Goal: Information Seeking & Learning: Learn about a topic

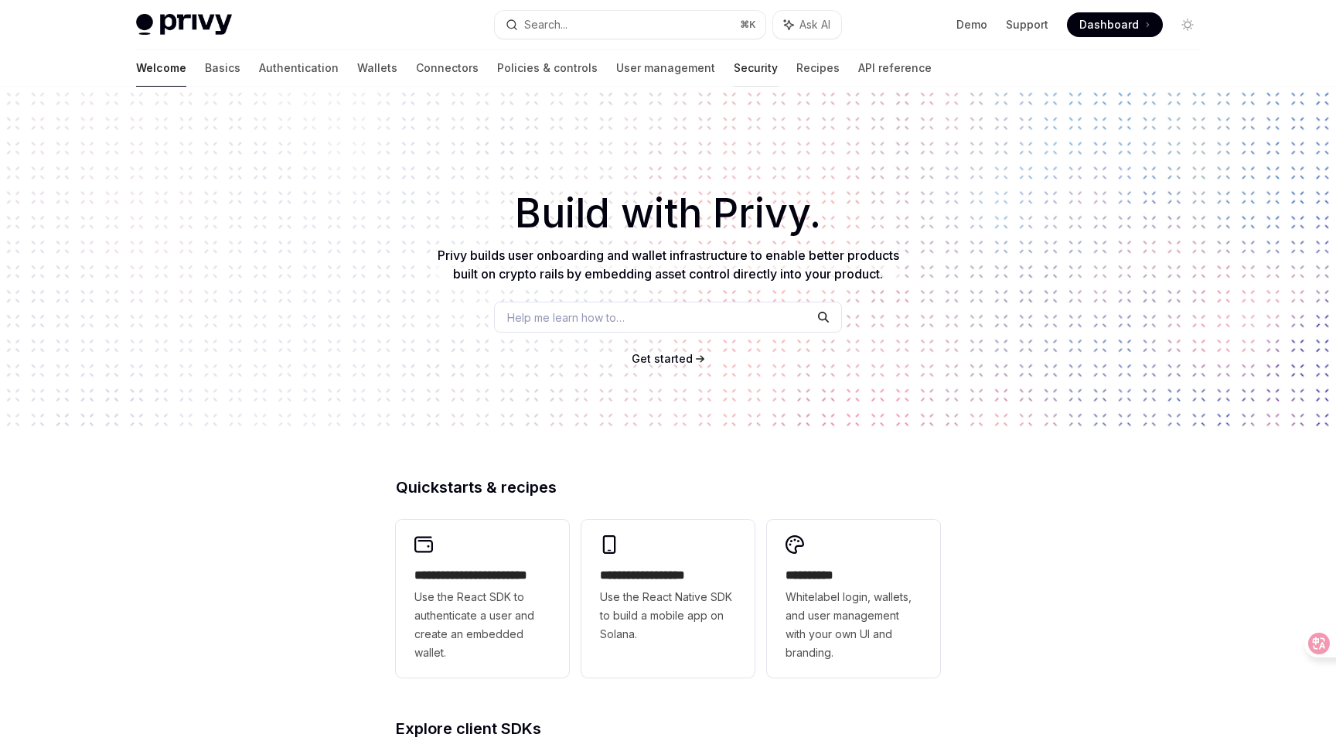
click at [734, 67] on link "Security" at bounding box center [756, 67] width 44 height 37
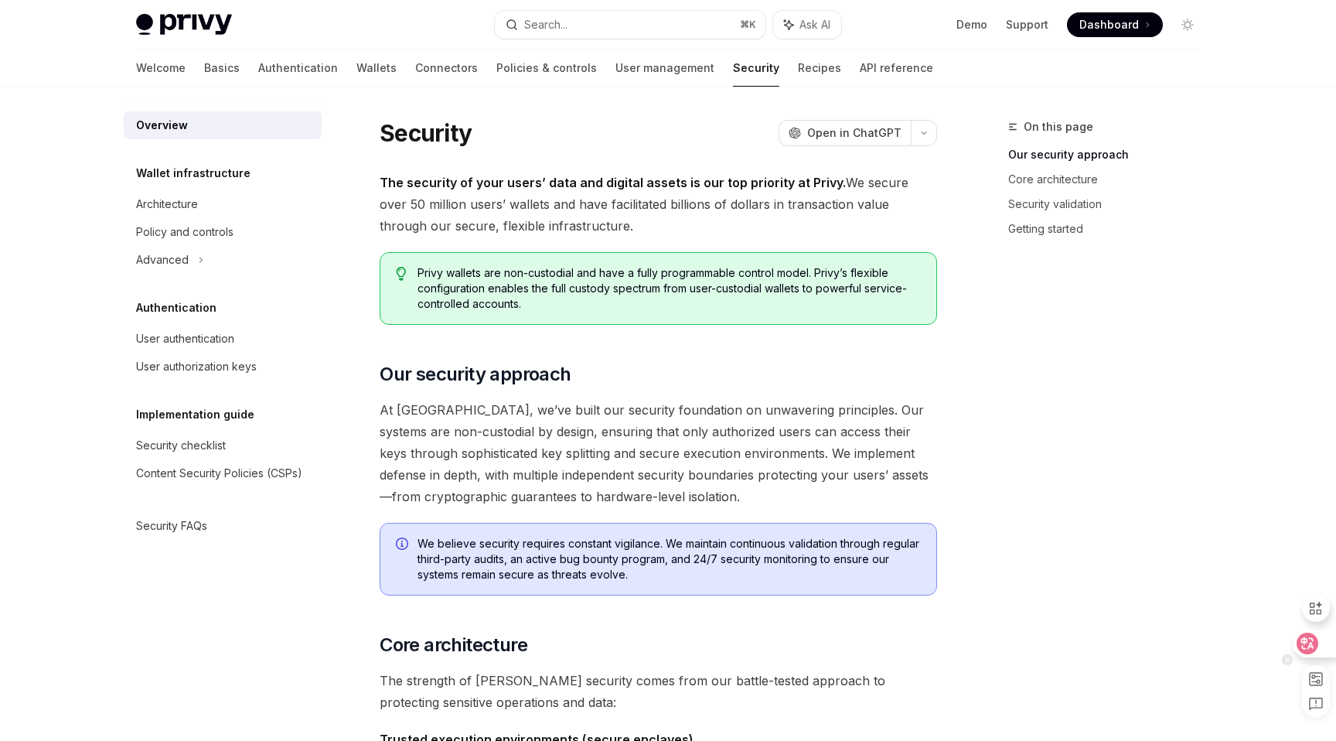
click at [1307, 641] on icon at bounding box center [1308, 643] width 13 height 12
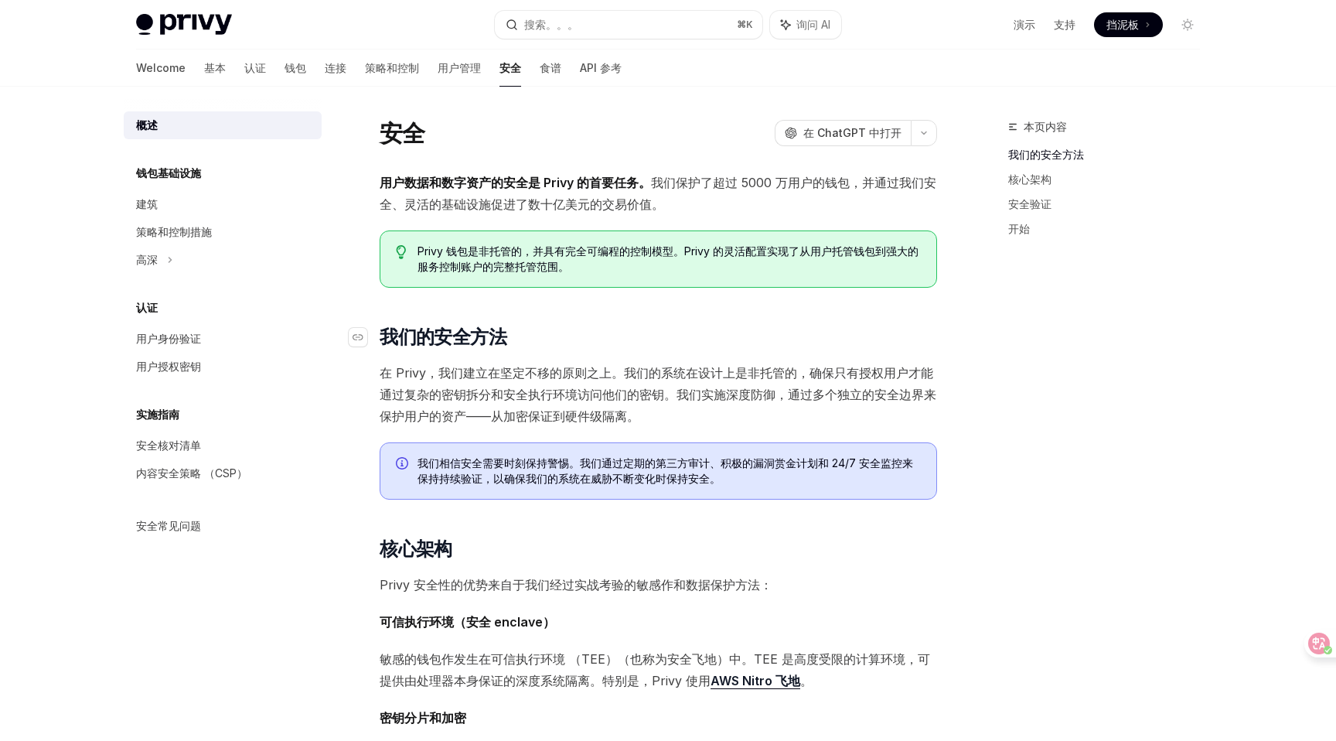
click at [528, 325] on h2 "​ 我们的安全方法" at bounding box center [659, 337] width 558 height 25
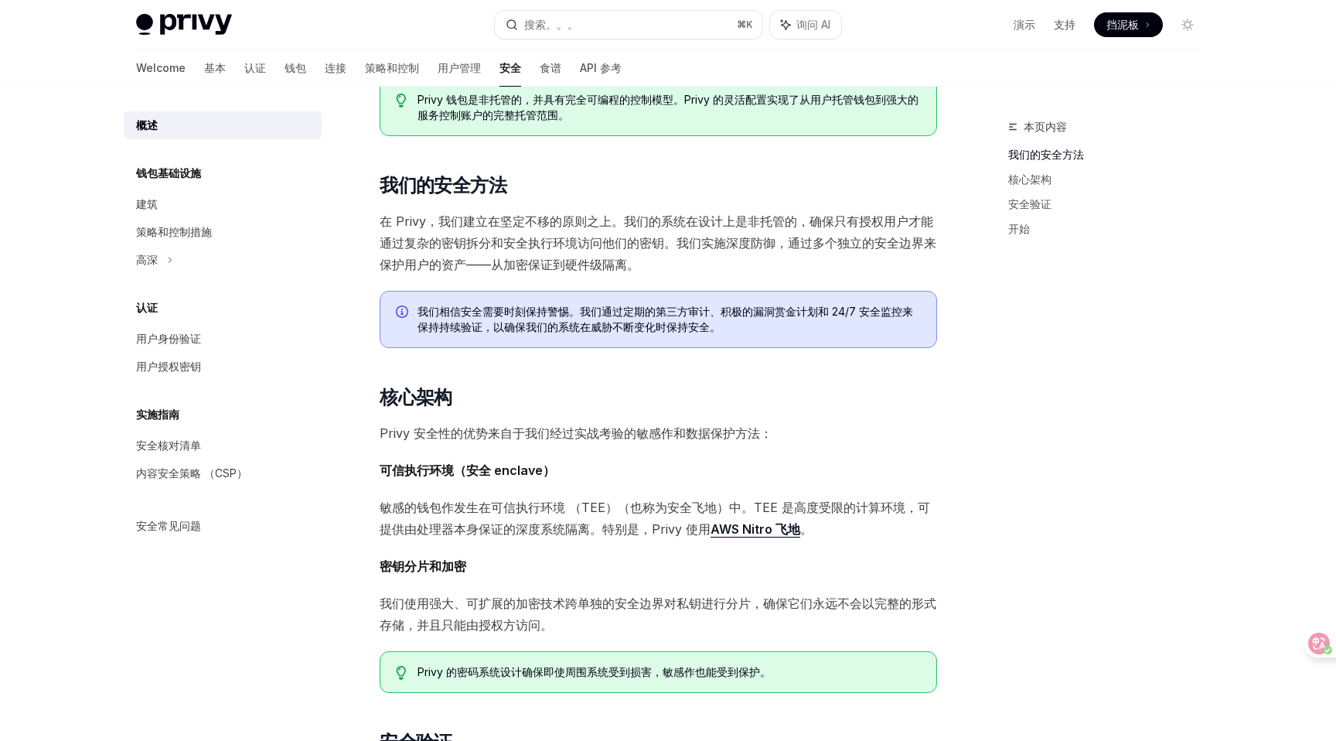
scroll to position [271, 0]
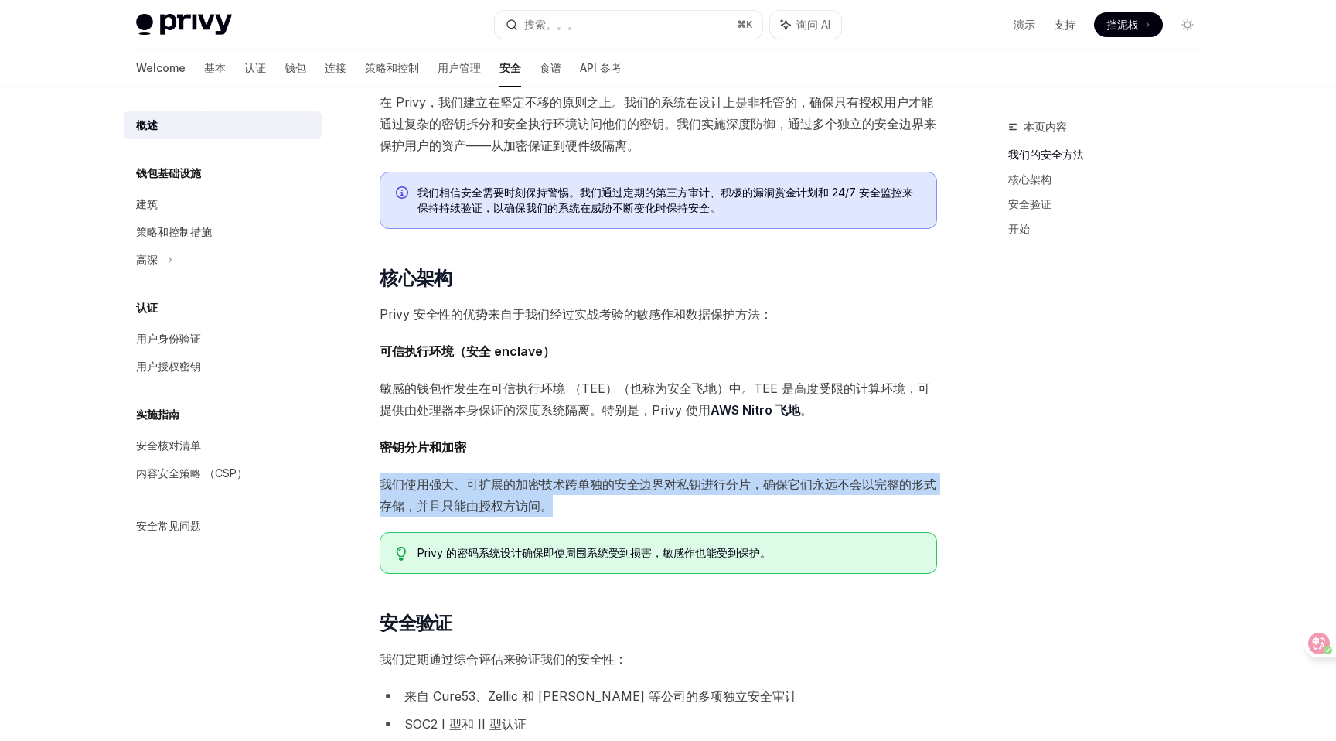
drag, startPoint x: 374, startPoint y: 487, endPoint x: 629, endPoint y: 495, distance: 254.6
click at [629, 495] on div "安全 OpenAI 在 ChatGPT 中打开 OpenAI Open in ChatGPT 用户数据和数字资产的安全是 Privy 的首要任务。 我们保护了…" at bounding box center [514, 565] width 854 height 1436
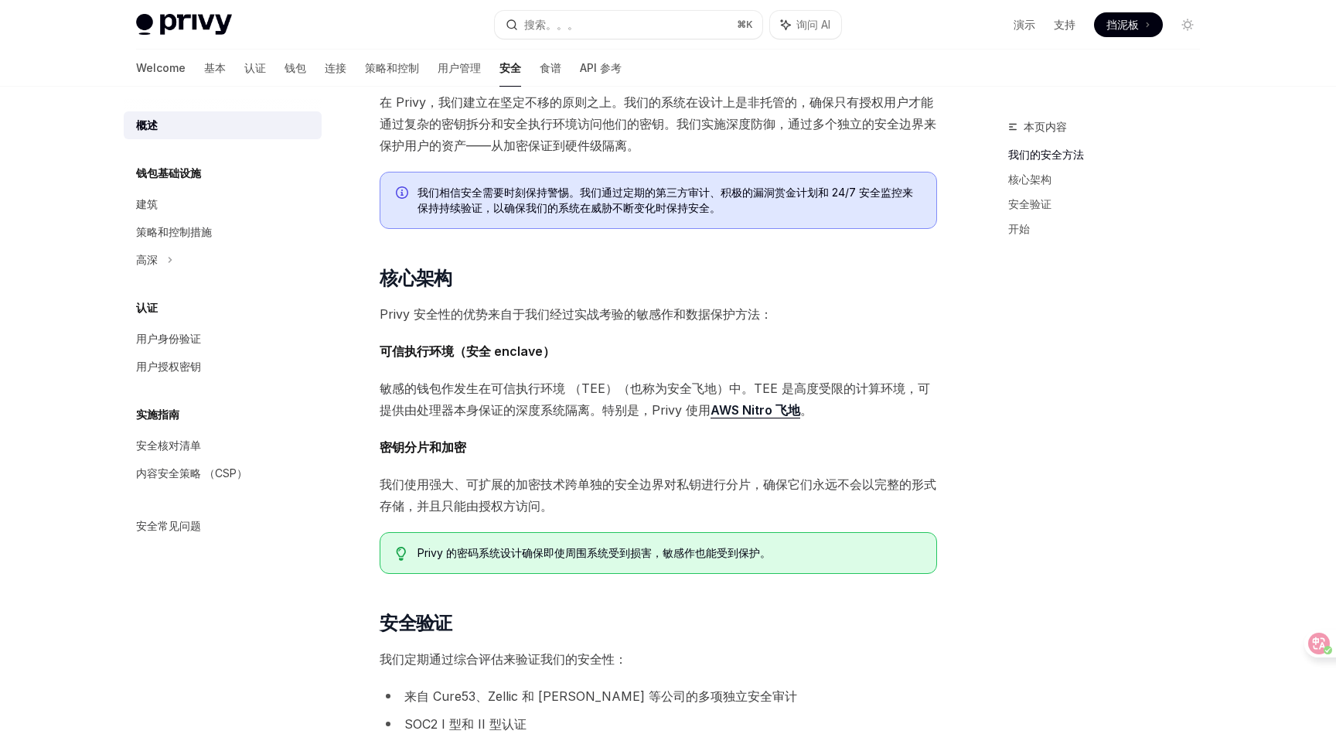
click at [568, 610] on div "用户数据和数字资产的安全是 Privy 的首要任务。 我们保护了超过 5000 万用户的钱包，并通过我们安全、灵活的基础设施促进了数十亿美元的交易价值。 Pr…" at bounding box center [659, 477] width 558 height 1152
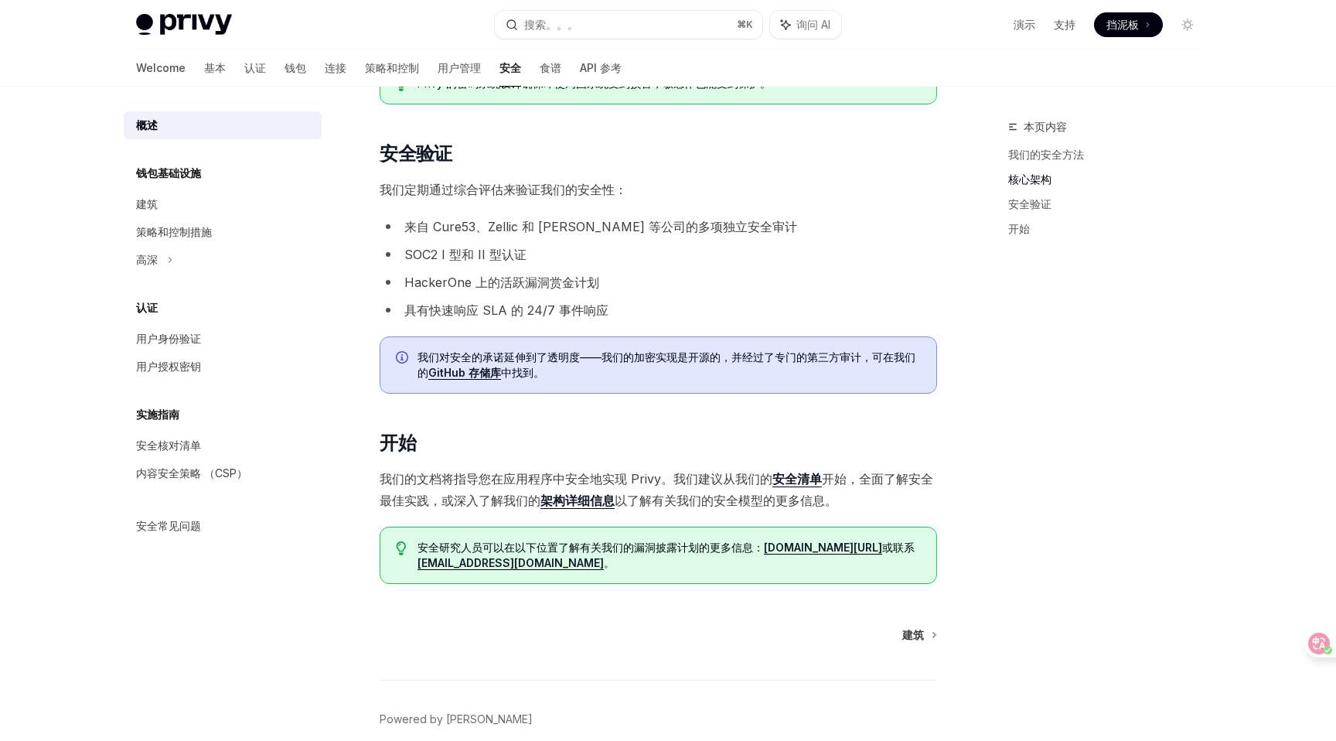
scroll to position [756, 0]
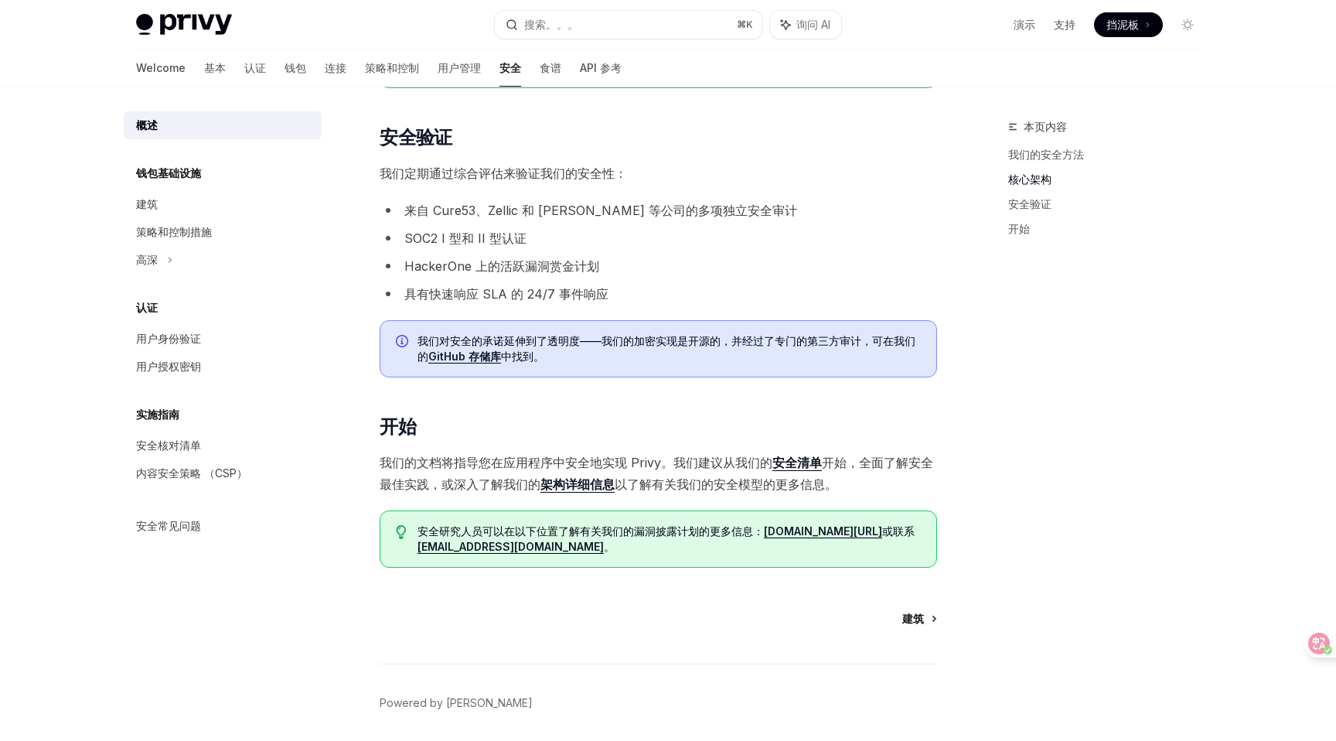
click at [914, 621] on font "建筑" at bounding box center [914, 618] width 22 height 13
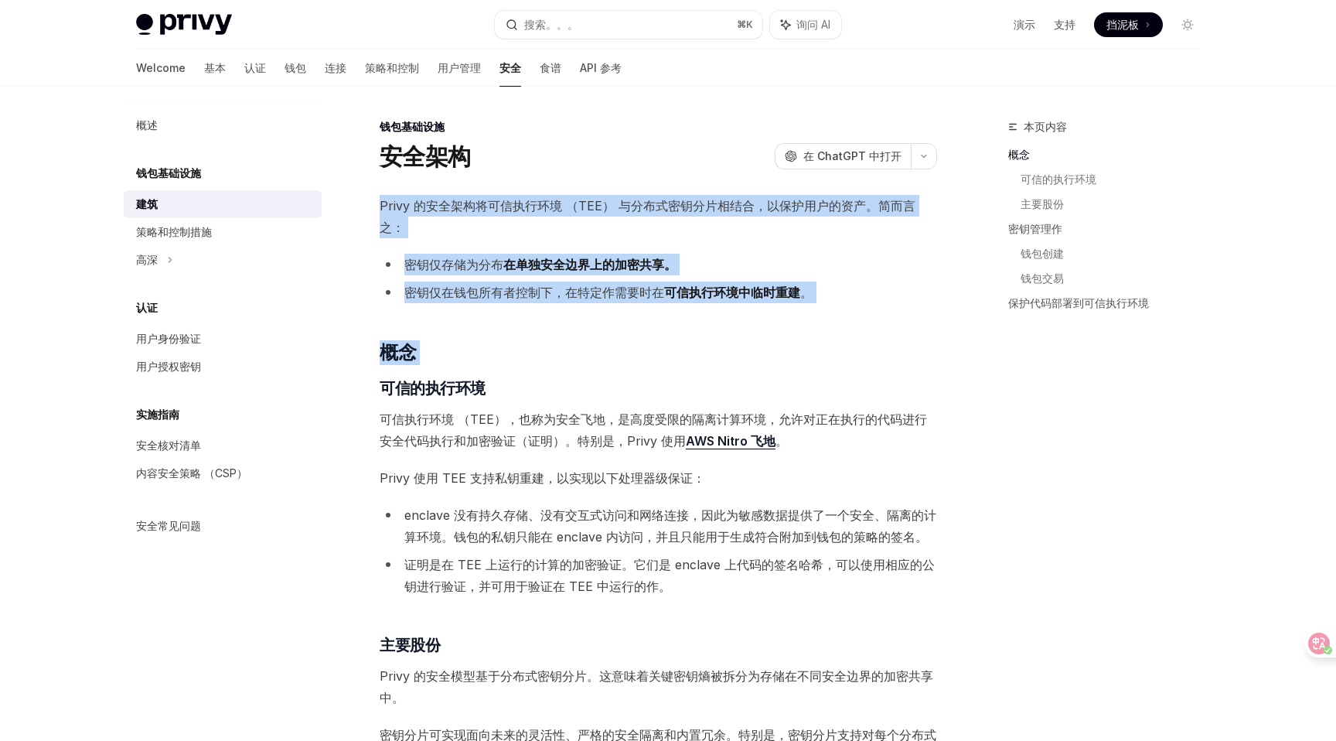
drag, startPoint x: 377, startPoint y: 207, endPoint x: 367, endPoint y: 367, distance: 159.6
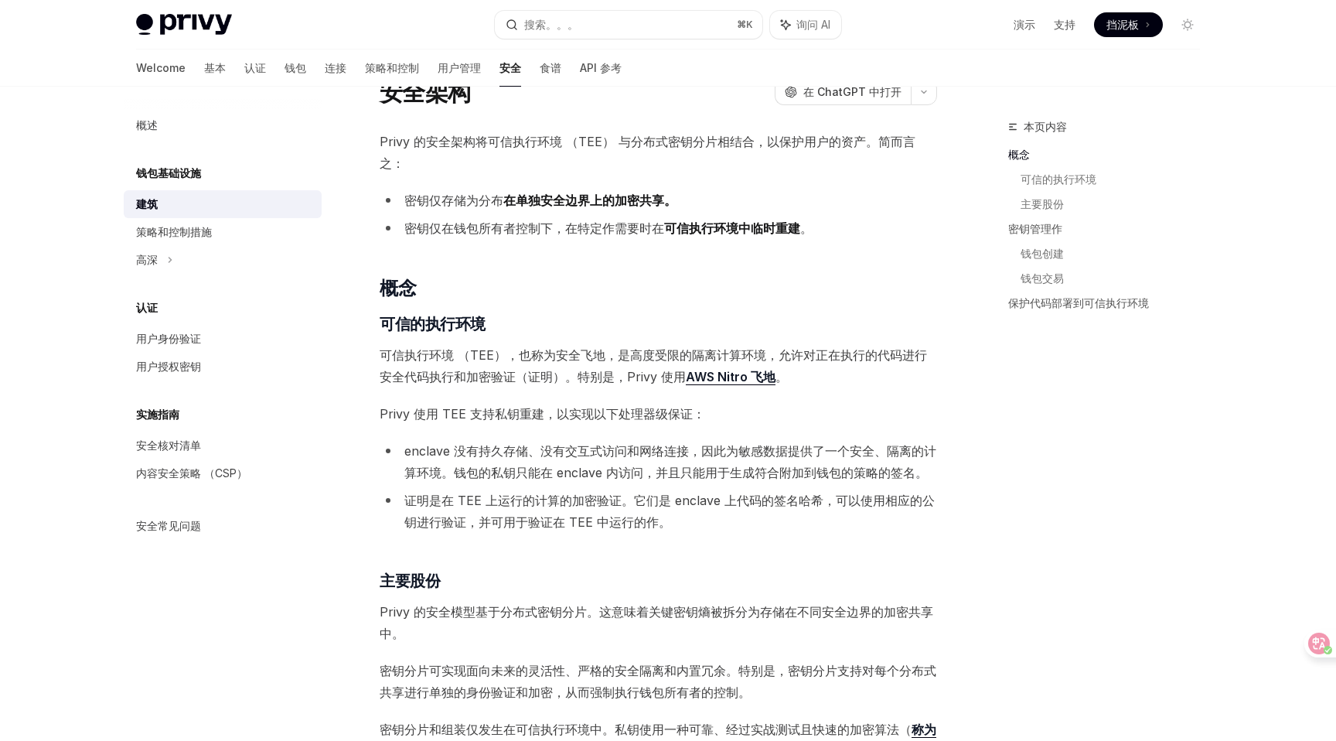
scroll to position [107, 0]
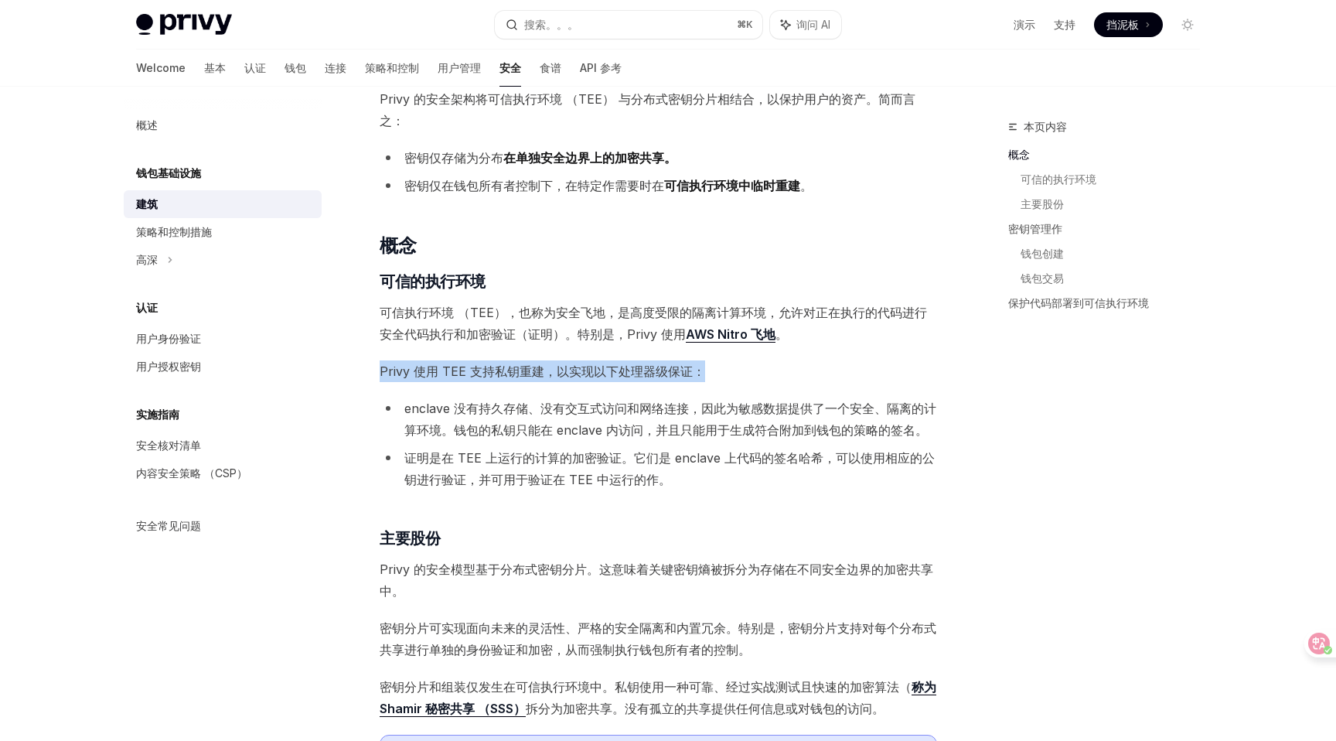
drag, startPoint x: 374, startPoint y: 370, endPoint x: 374, endPoint y: 407, distance: 36.4
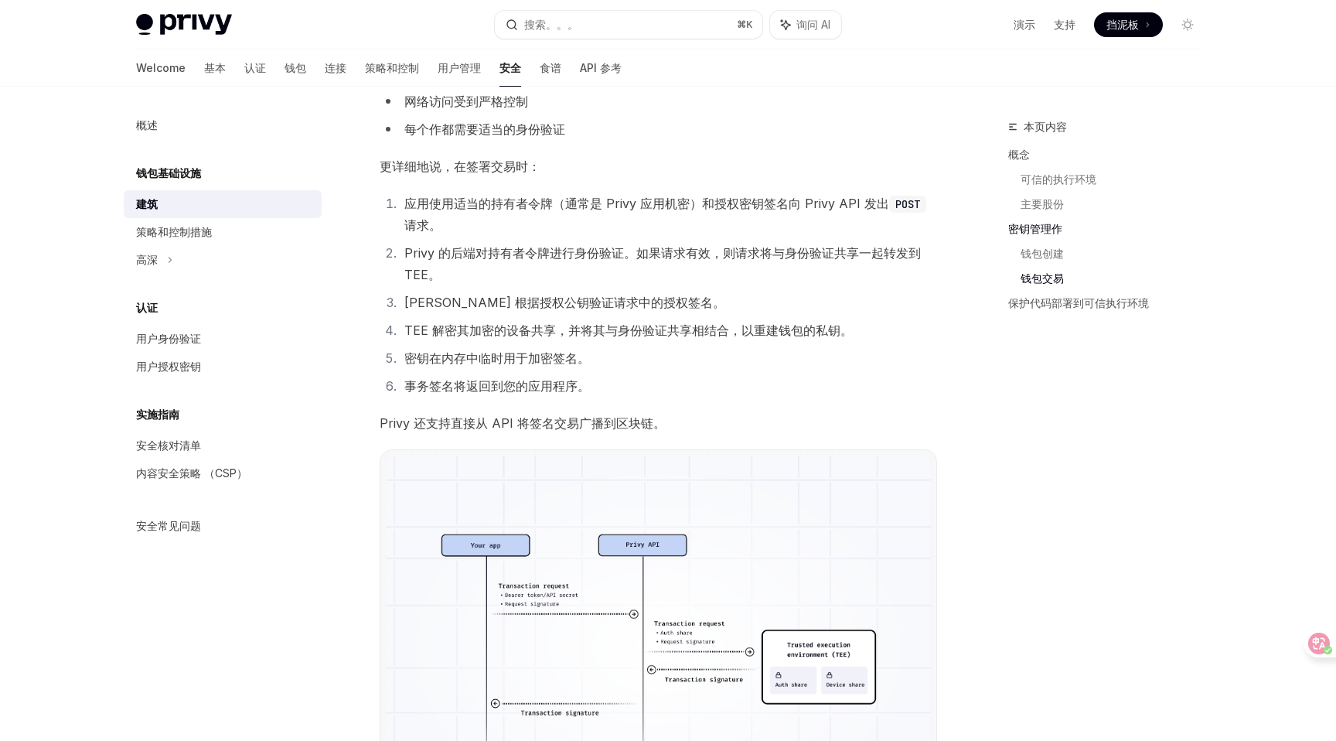
scroll to position [2149, 0]
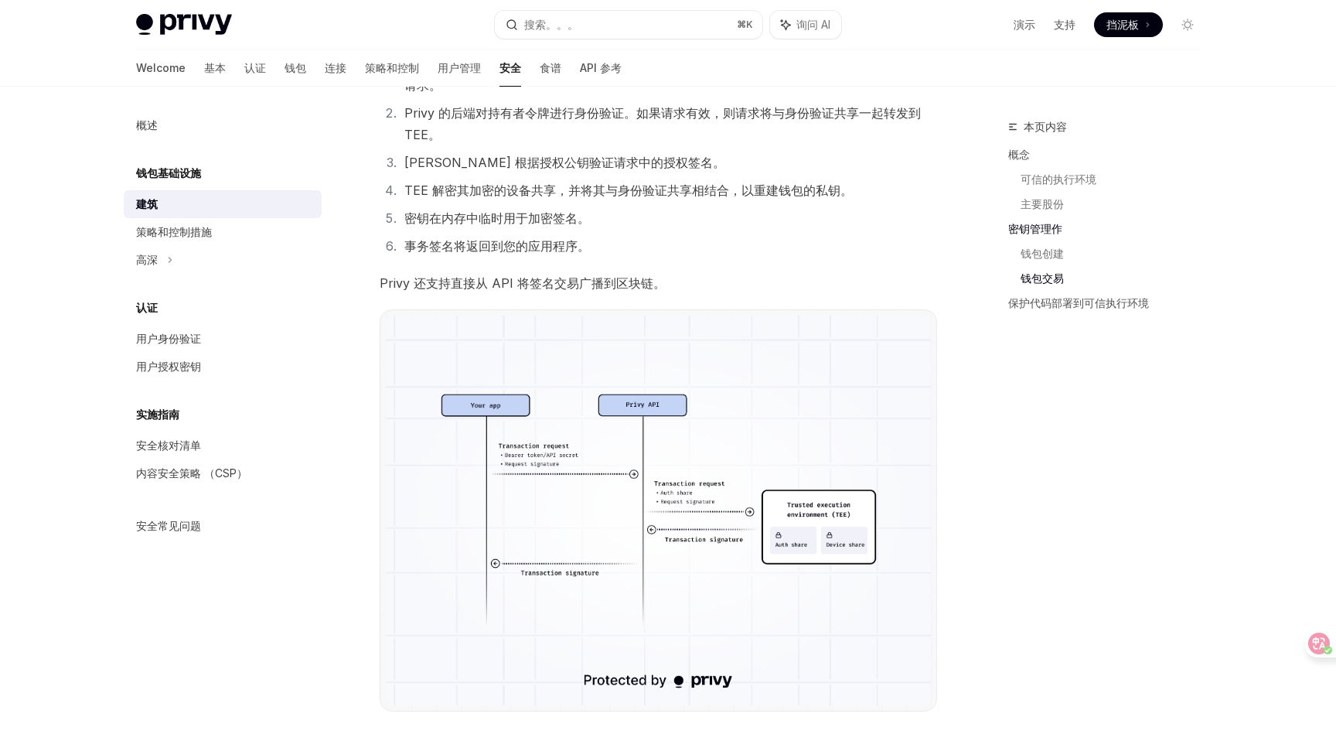
click at [637, 484] on img at bounding box center [658, 510] width 545 height 389
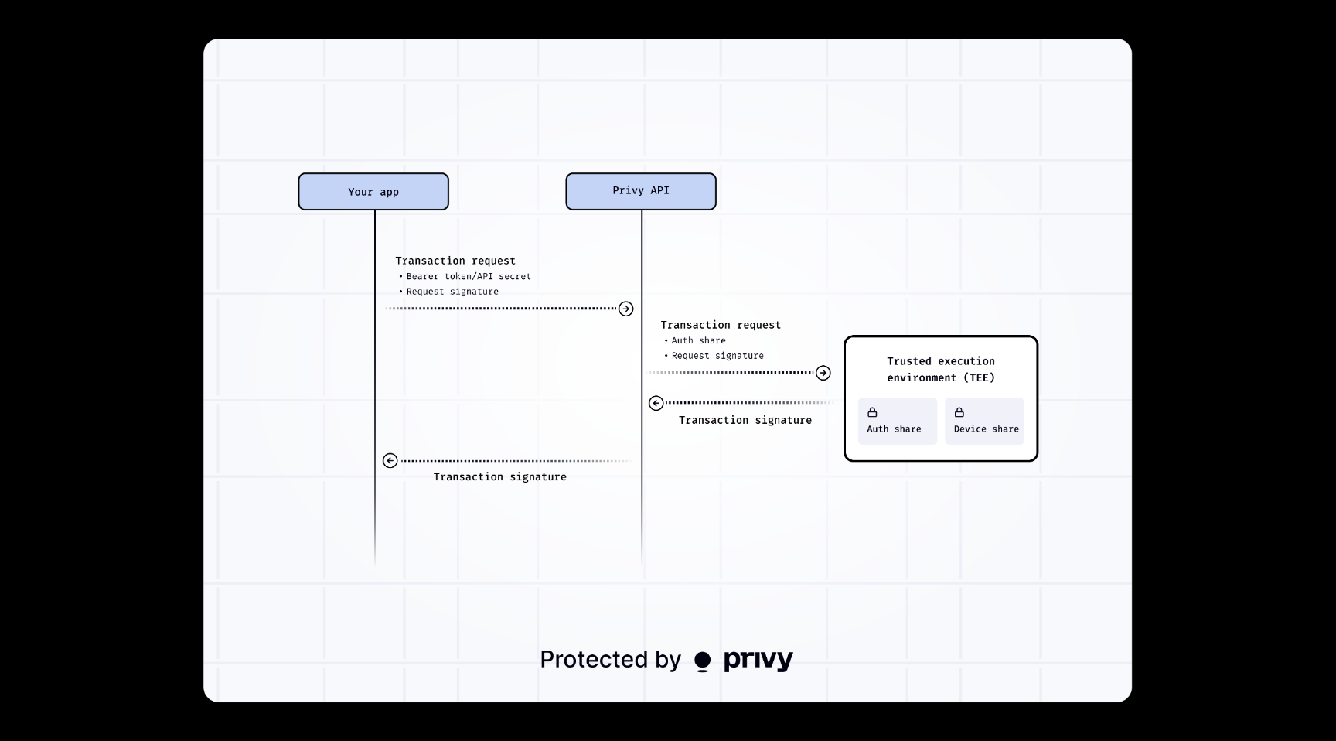
click at [490, 376] on img at bounding box center [667, 371] width 929 height 664
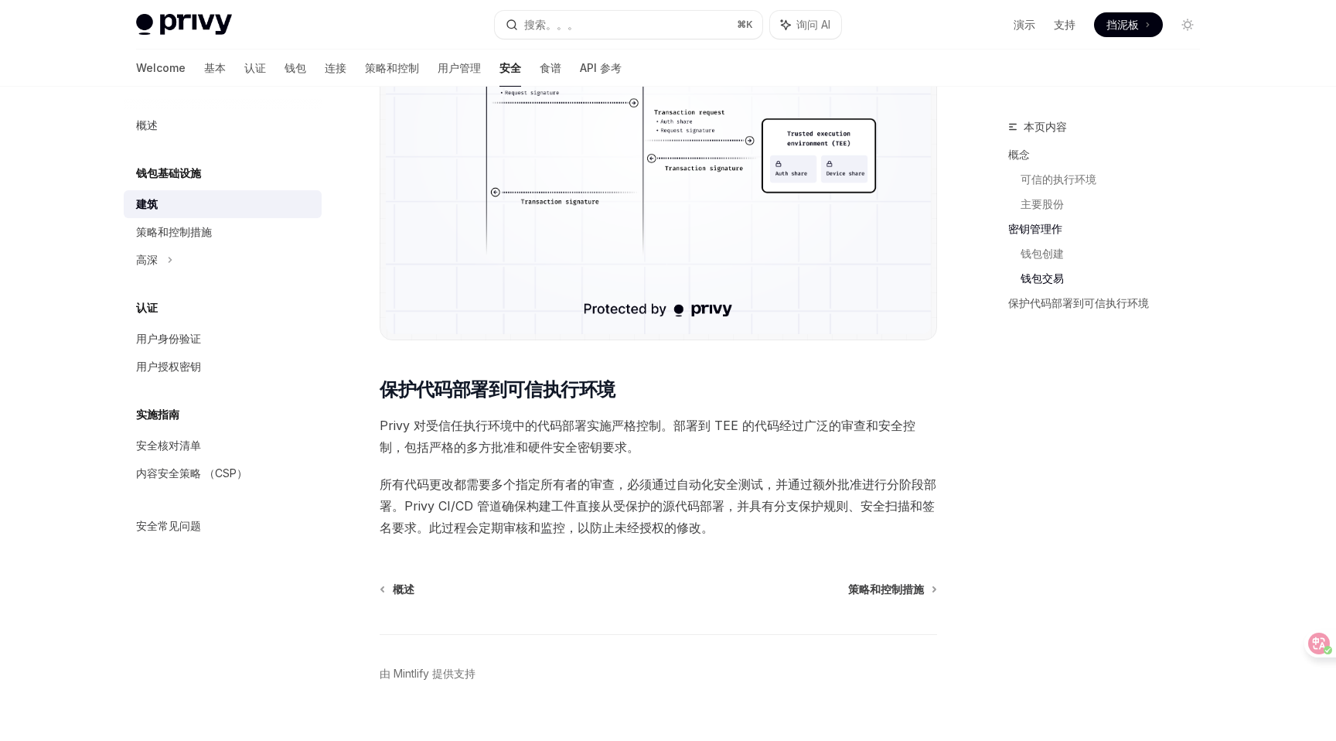
scroll to position [2538, 0]
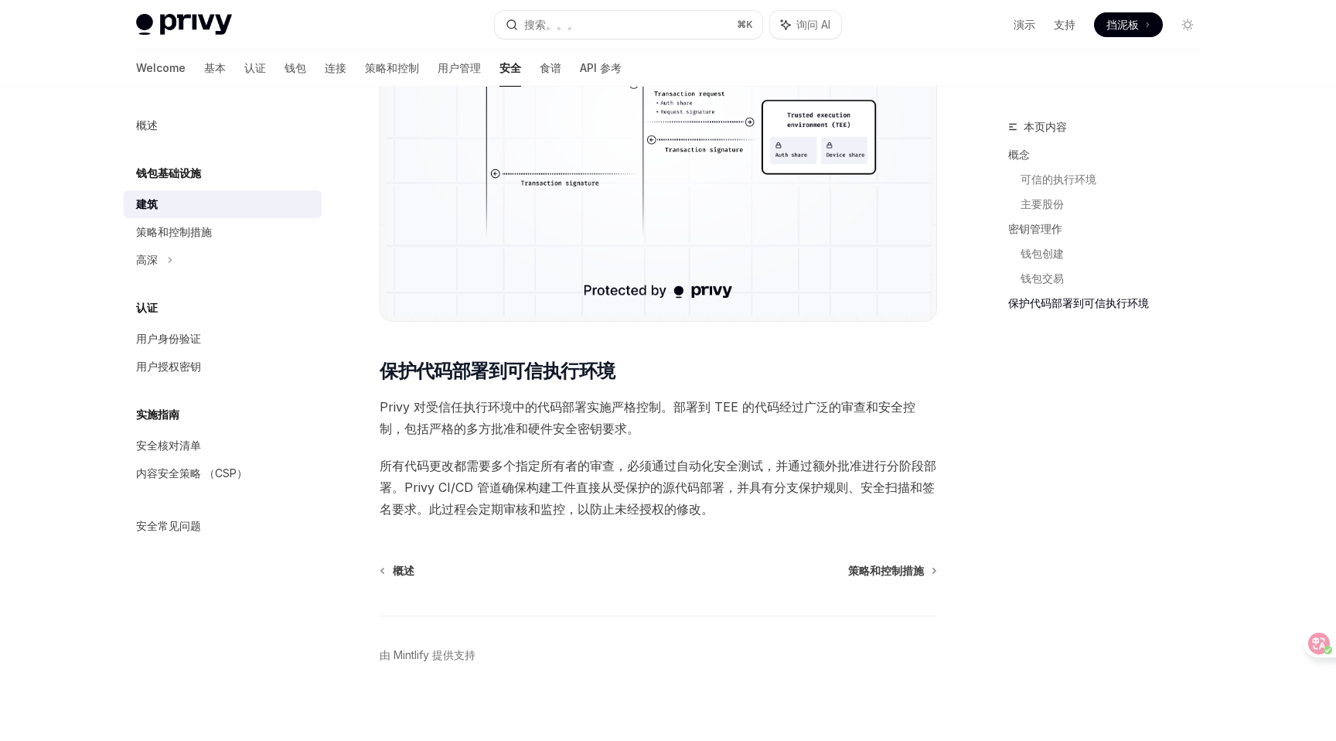
click at [859, 572] on font "策略和控制措施" at bounding box center [886, 570] width 76 height 13
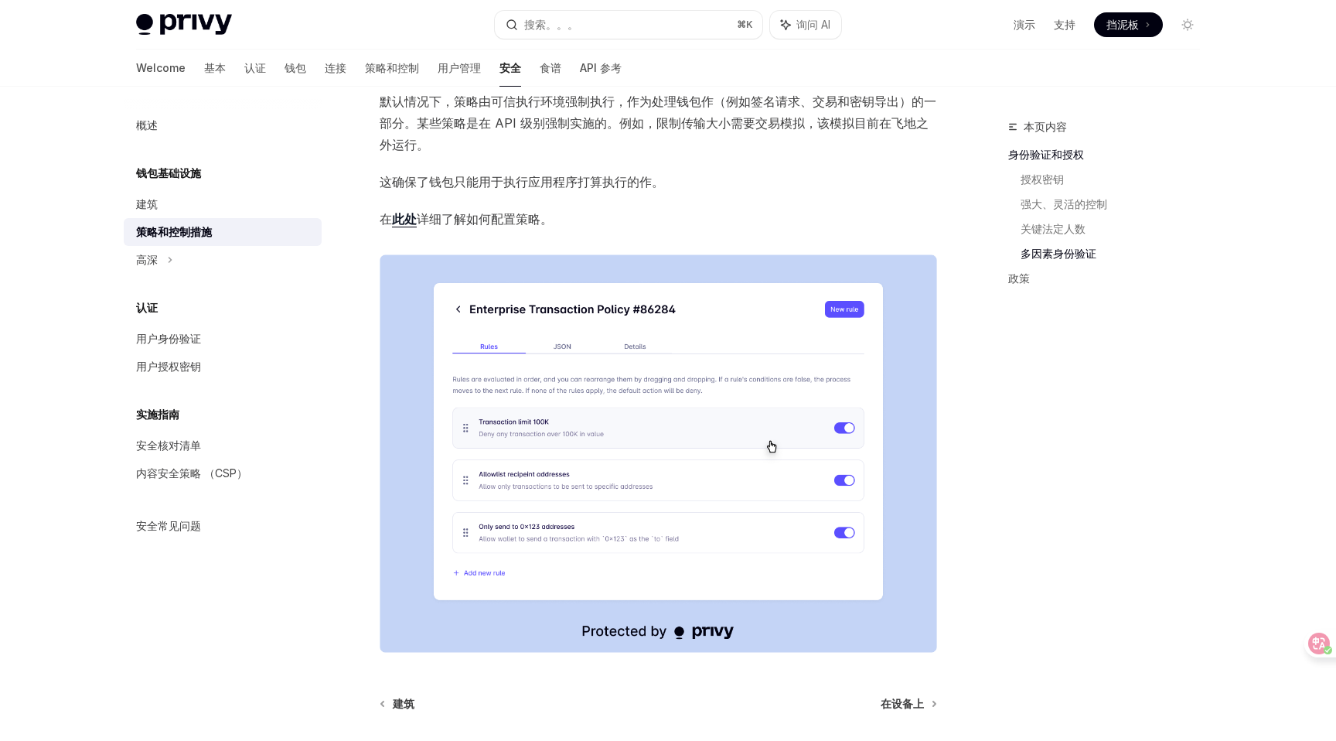
scroll to position [1615, 0]
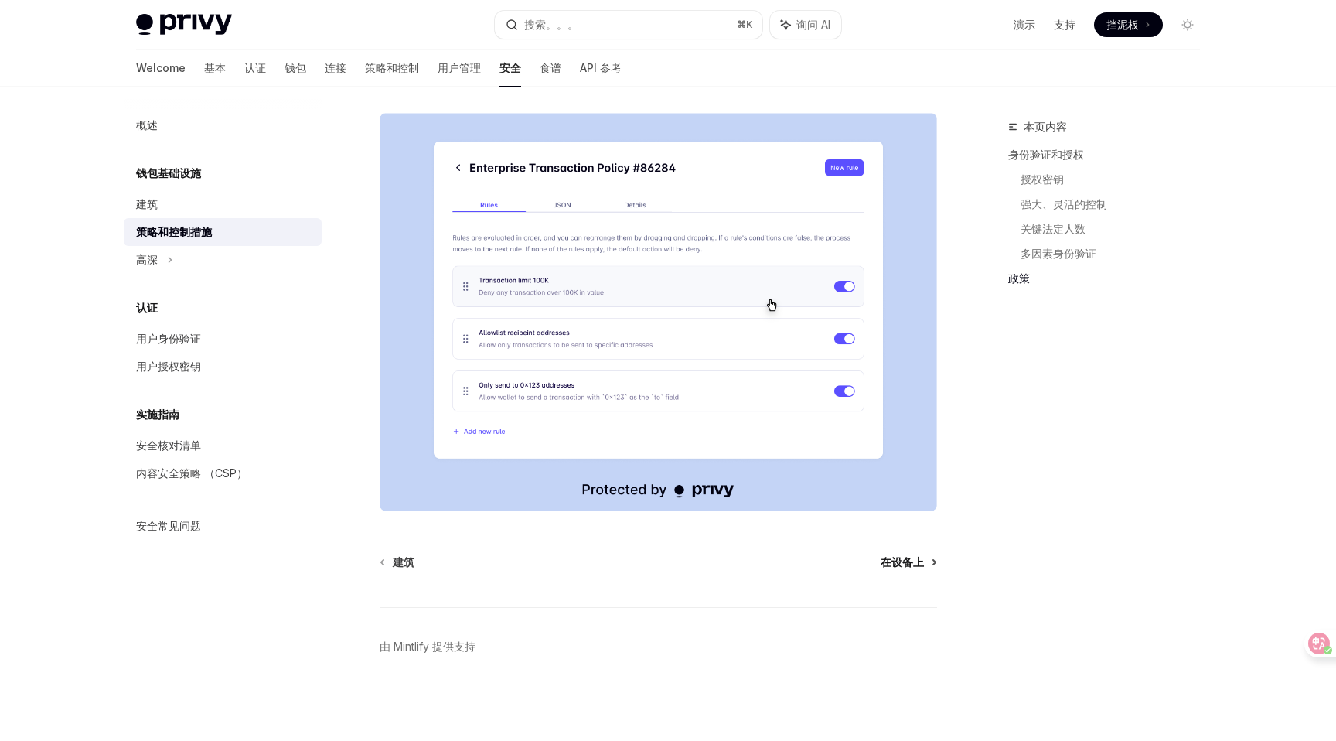
click at [899, 566] on font "在设备上" at bounding box center [902, 561] width 43 height 13
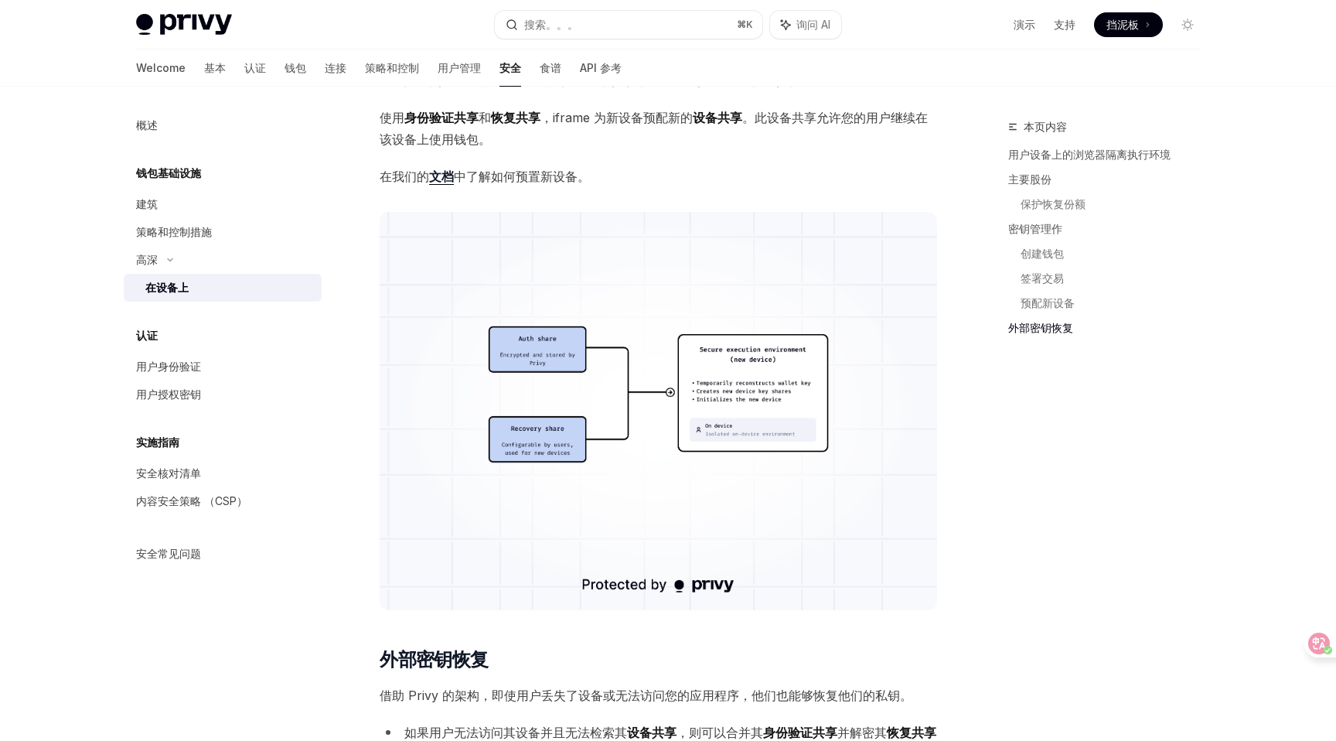
scroll to position [3282, 0]
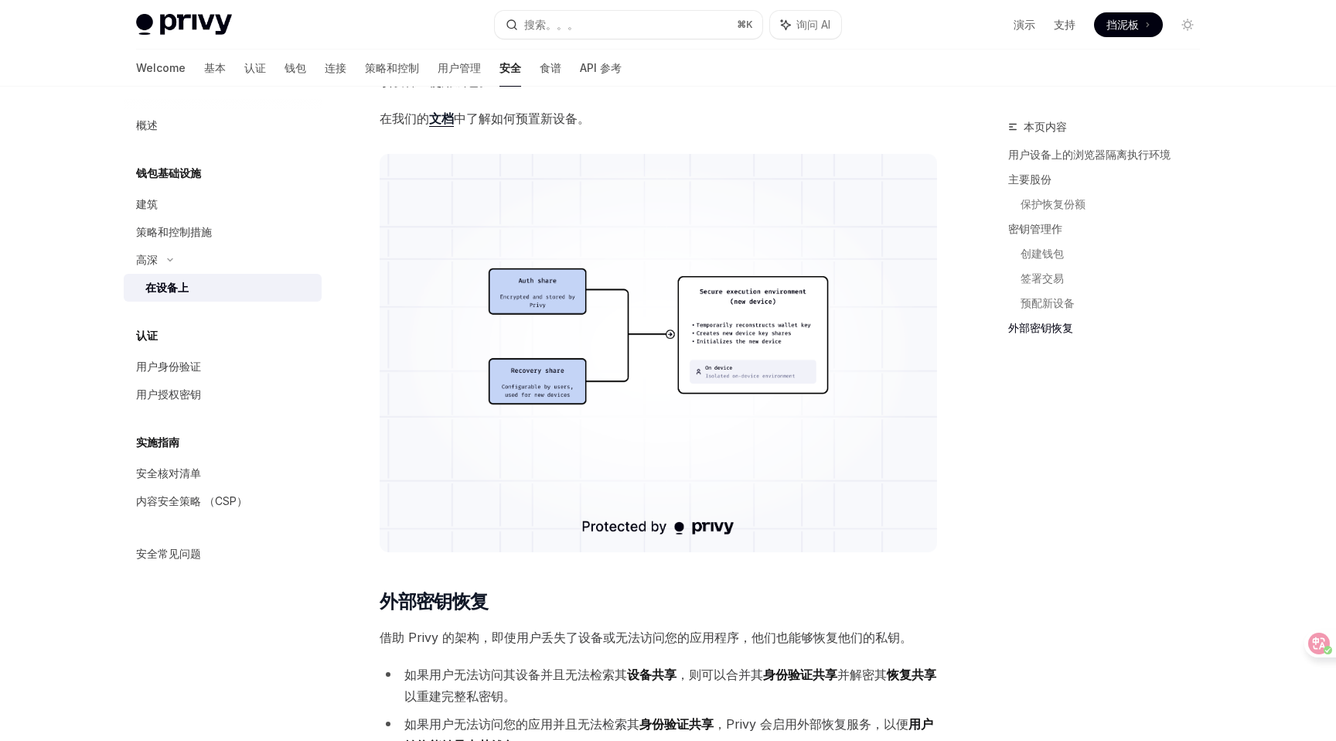
click at [635, 445] on img at bounding box center [659, 353] width 558 height 398
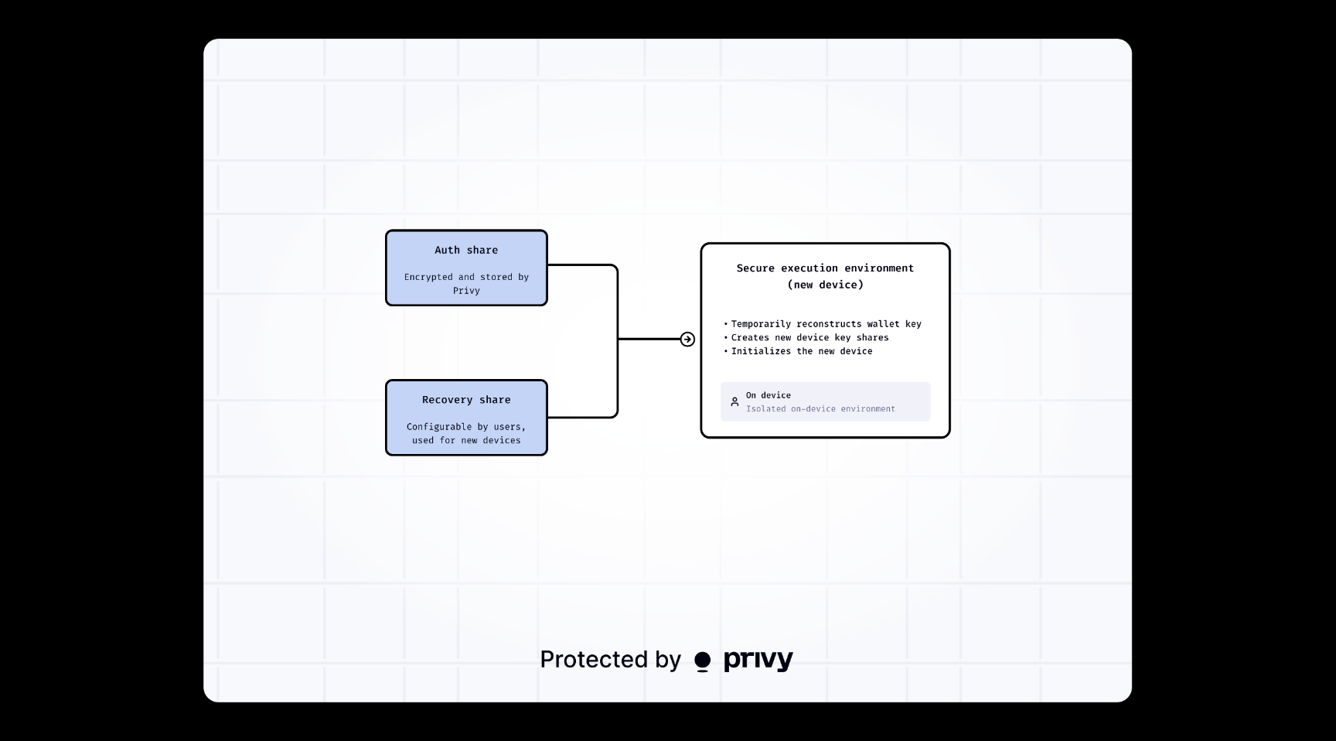
click at [575, 490] on img at bounding box center [667, 371] width 929 height 664
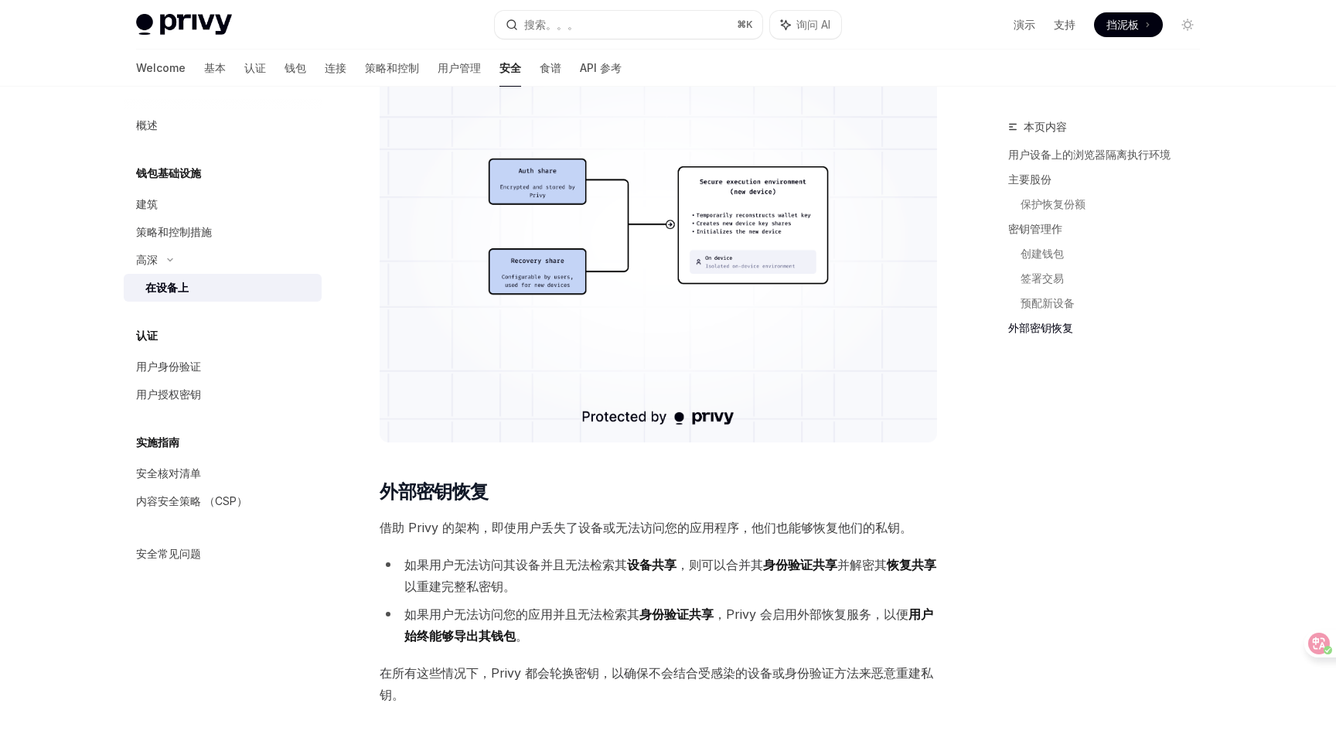
scroll to position [3514, 0]
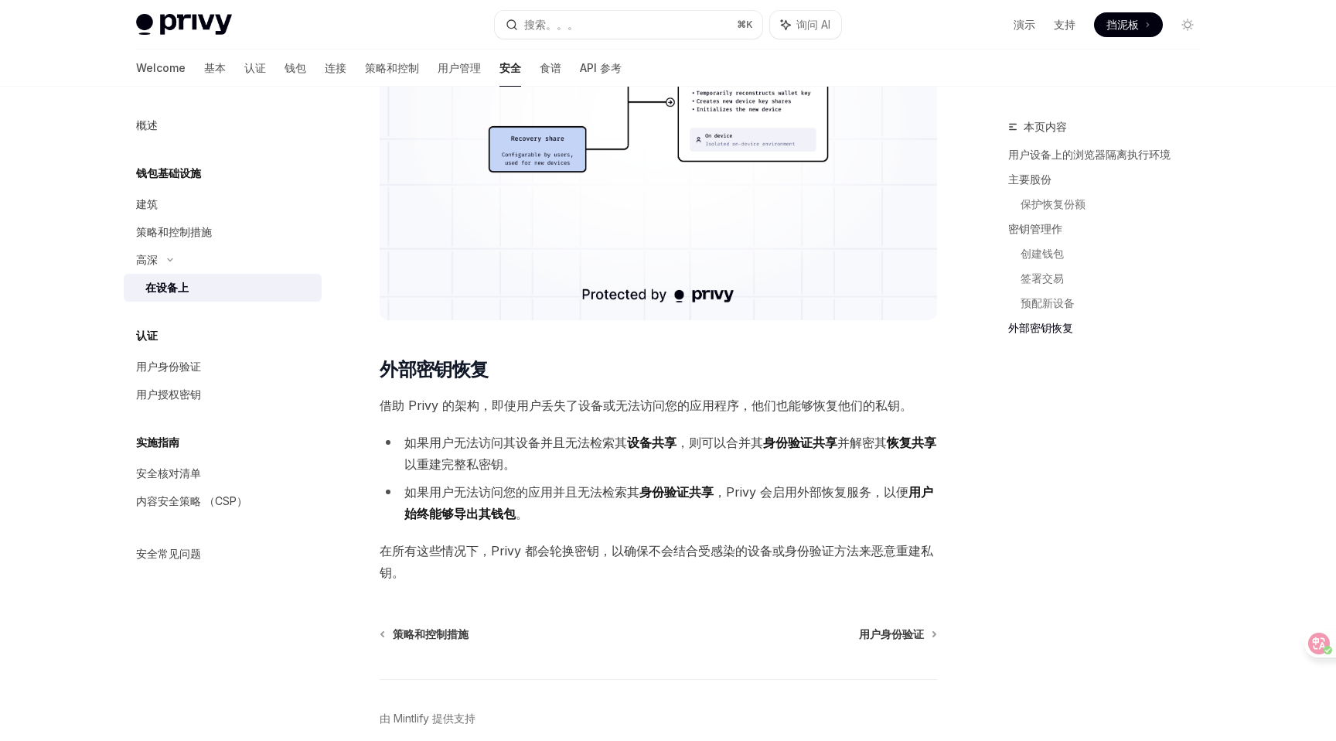
click at [900, 642] on div "策略和控制措施 用户身份验证 由 [PERSON_NAME] 提供支持" at bounding box center [659, 719] width 558 height 186
click at [903, 631] on font "用户身份验证" at bounding box center [891, 633] width 65 height 13
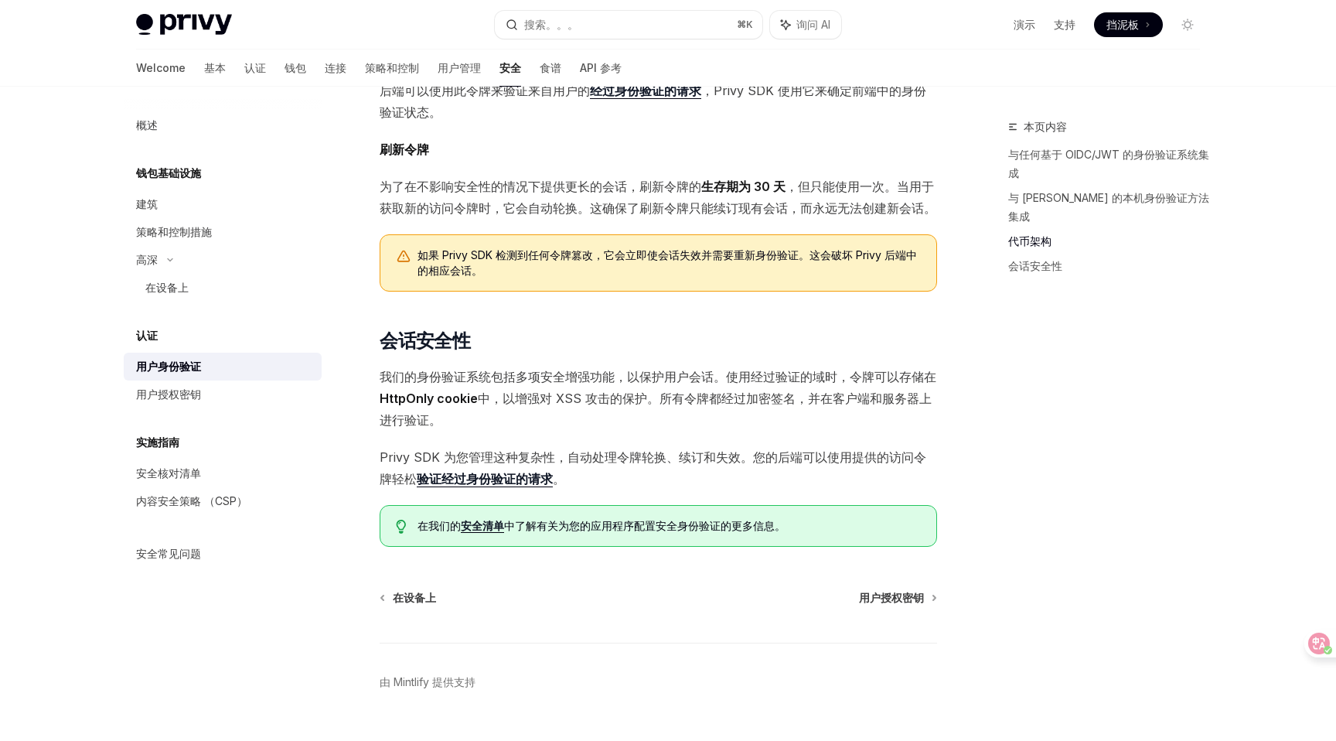
scroll to position [1005, 0]
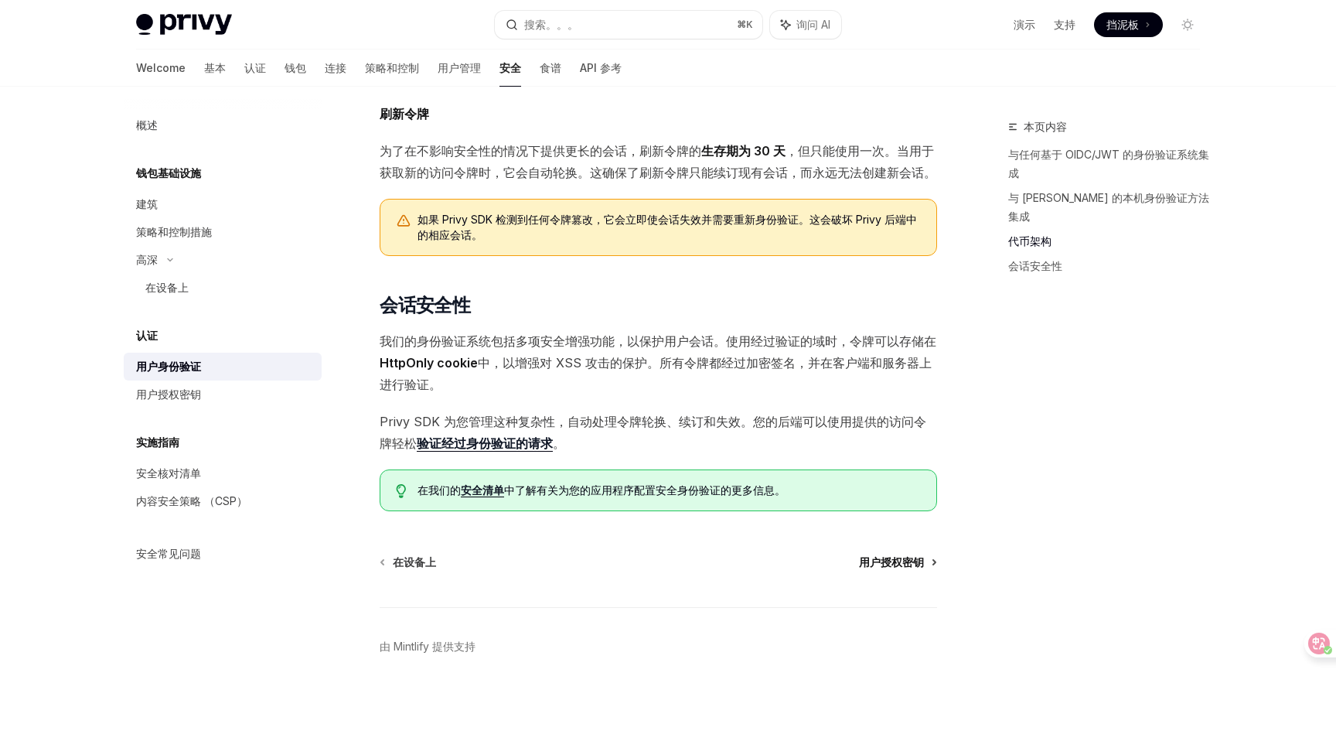
click at [888, 558] on font "用户授权密钥" at bounding box center [891, 561] width 65 height 13
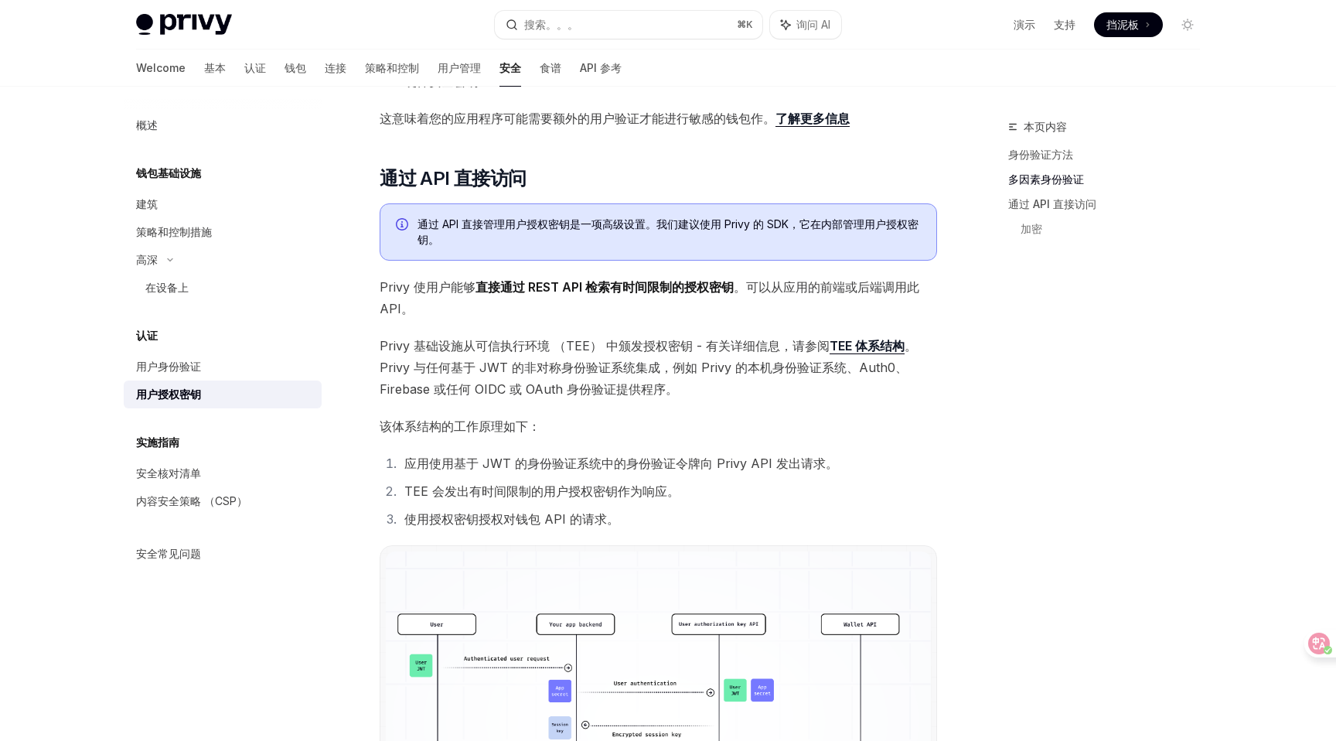
scroll to position [900, 0]
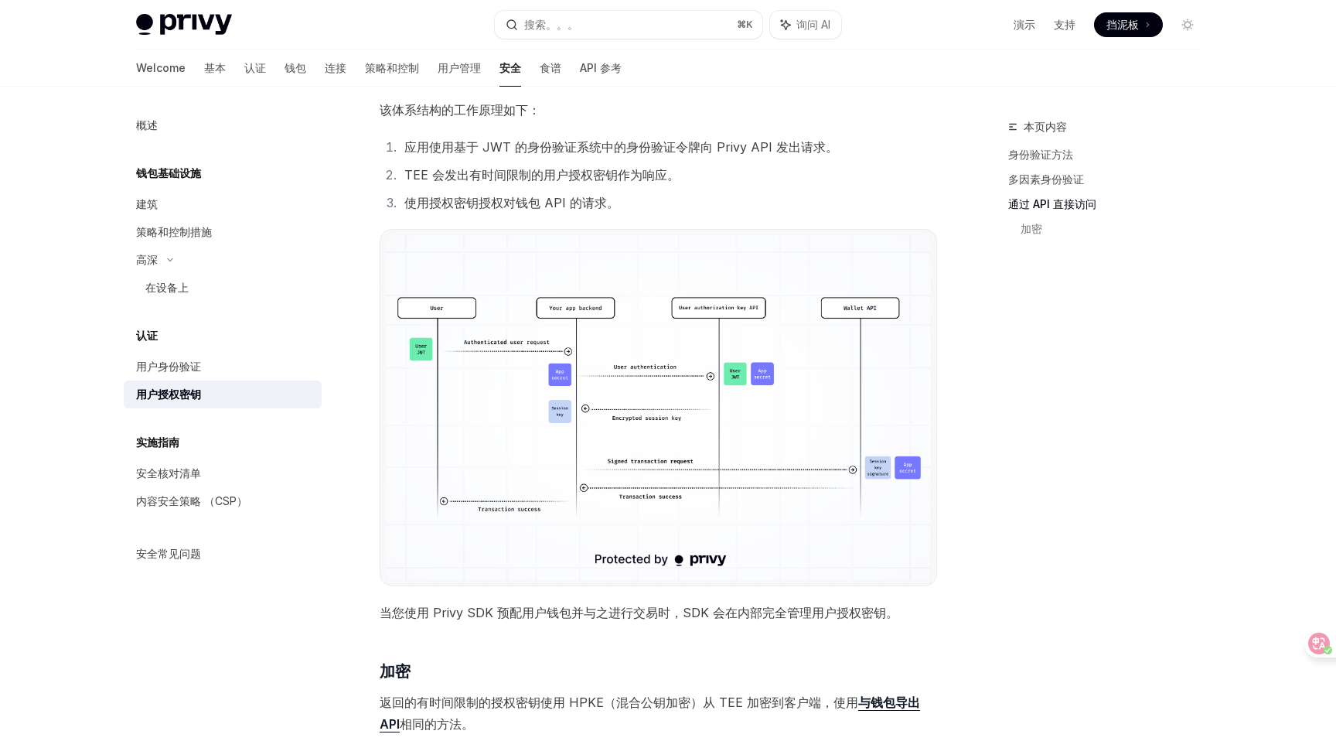
click at [770, 503] on img at bounding box center [658, 407] width 545 height 345
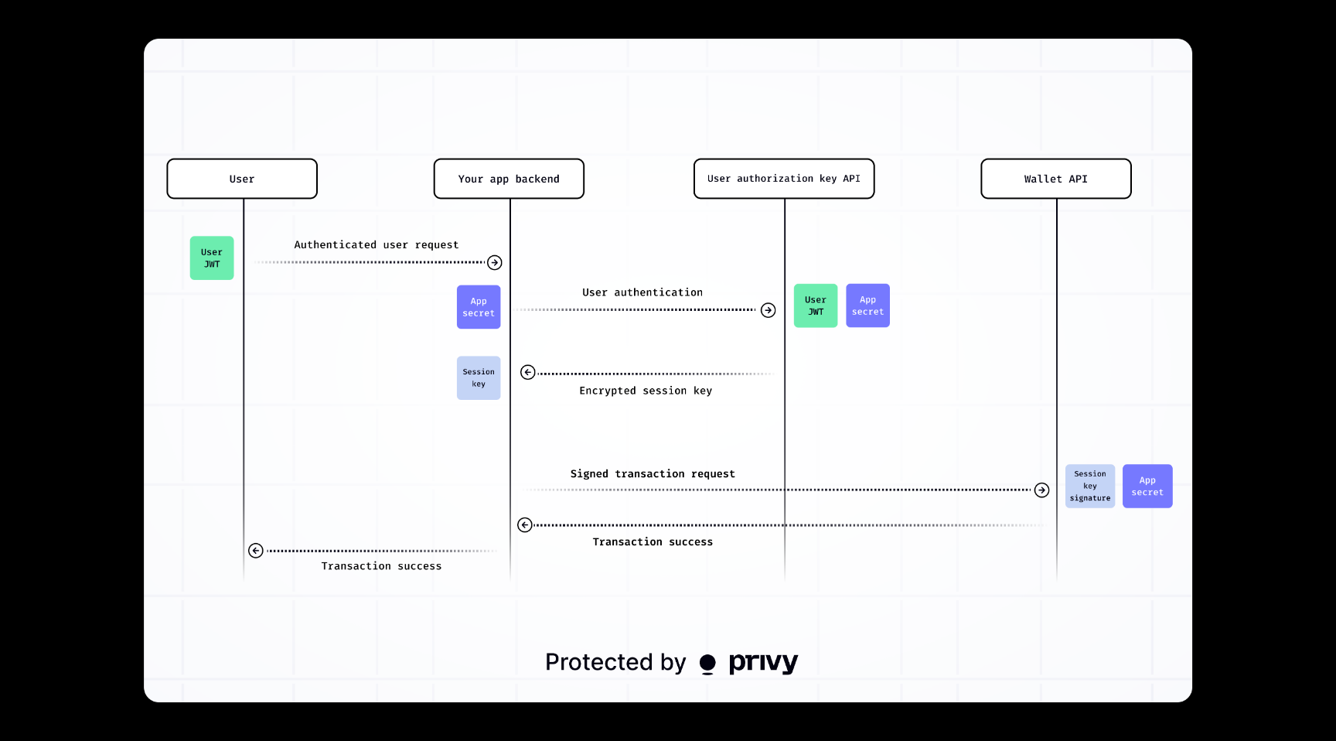
click at [770, 503] on img at bounding box center [668, 371] width 1048 height 664
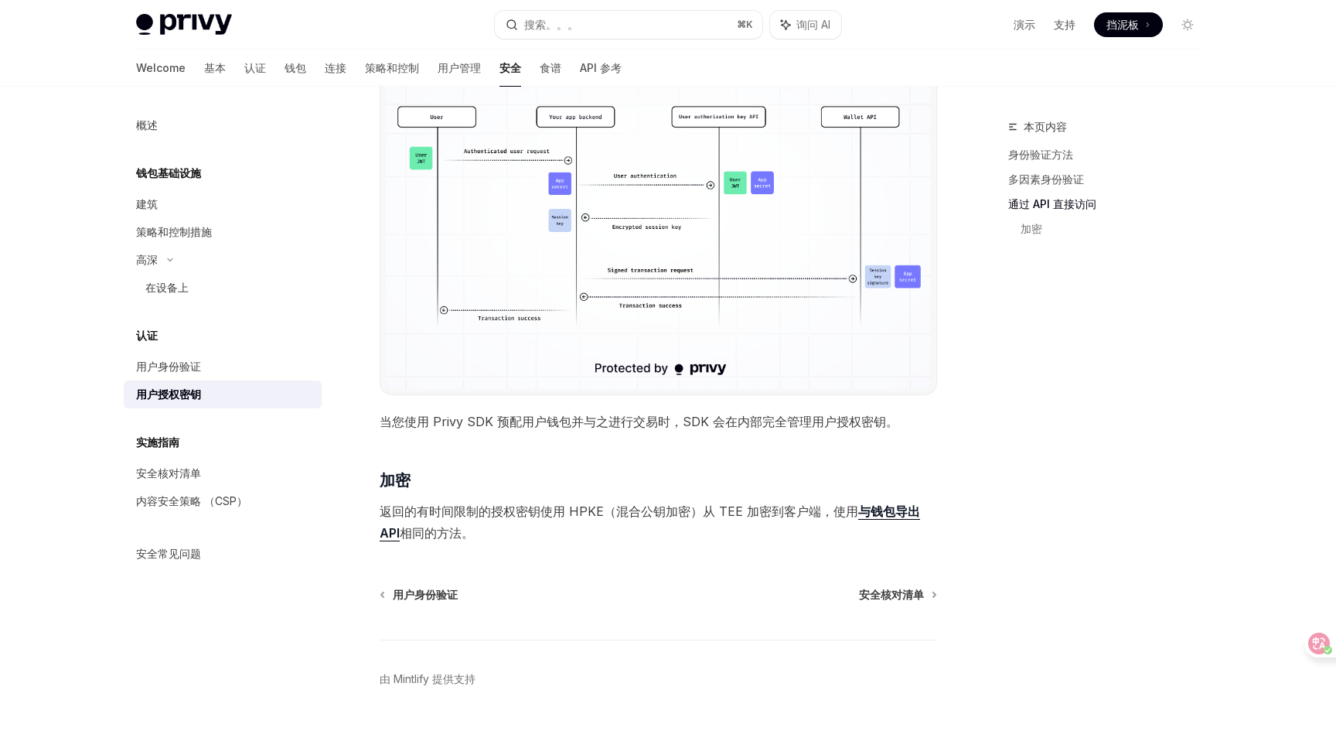
scroll to position [1124, 0]
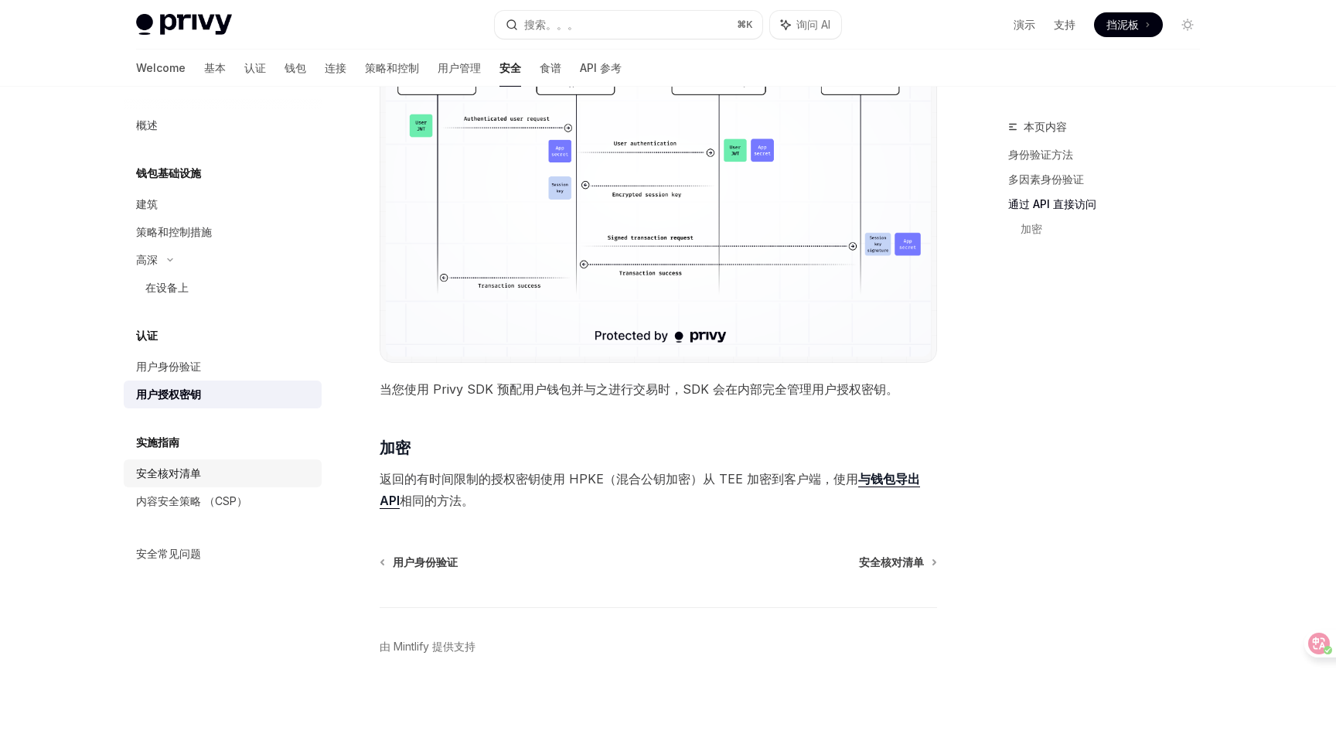
click at [207, 477] on div "安全核对清单" at bounding box center [224, 473] width 176 height 19
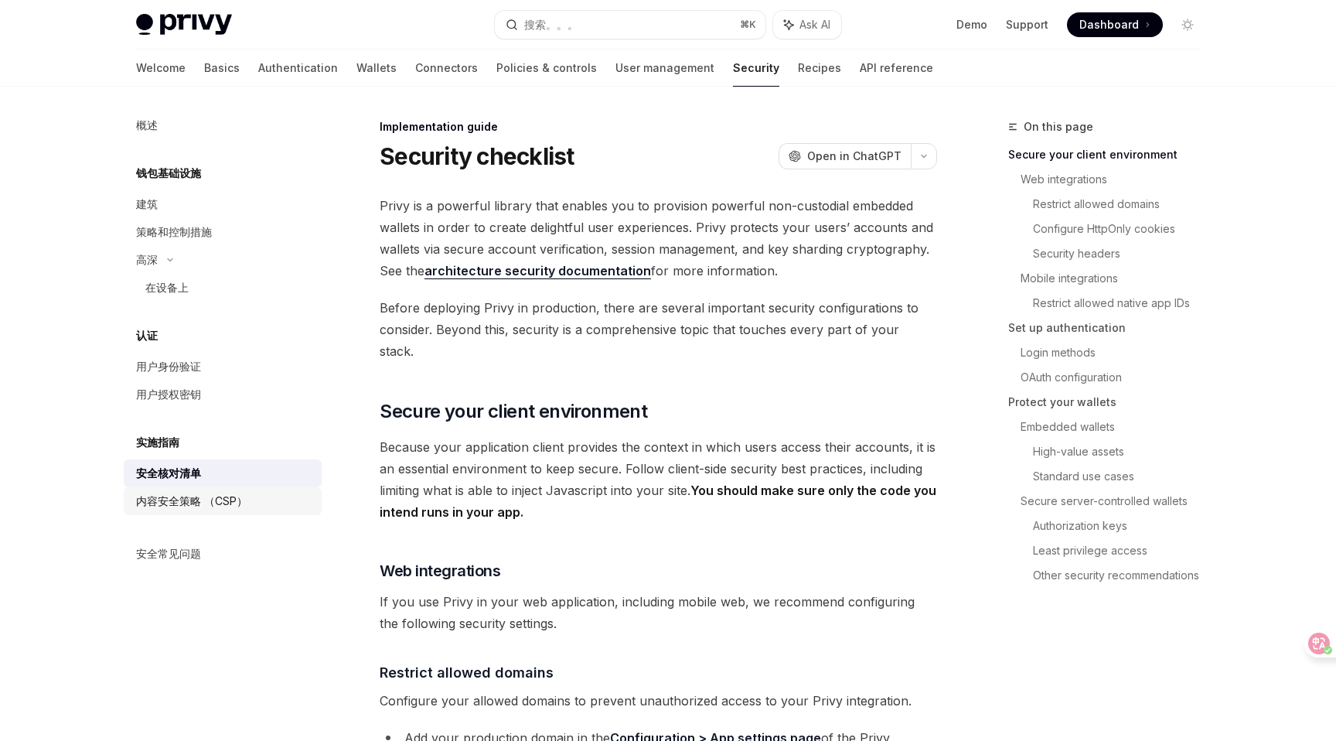
click at [211, 499] on font "内容安全策略 （CSP）" at bounding box center [191, 500] width 111 height 13
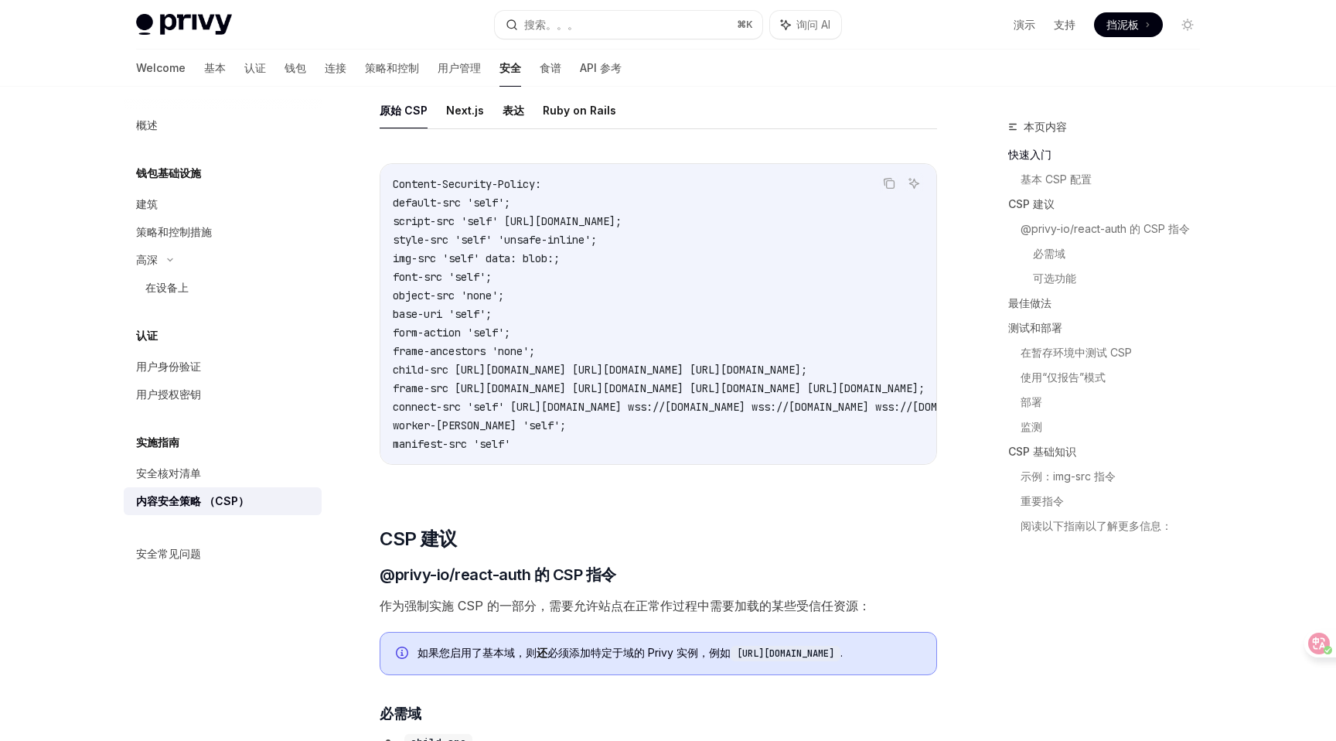
scroll to position [433, 0]
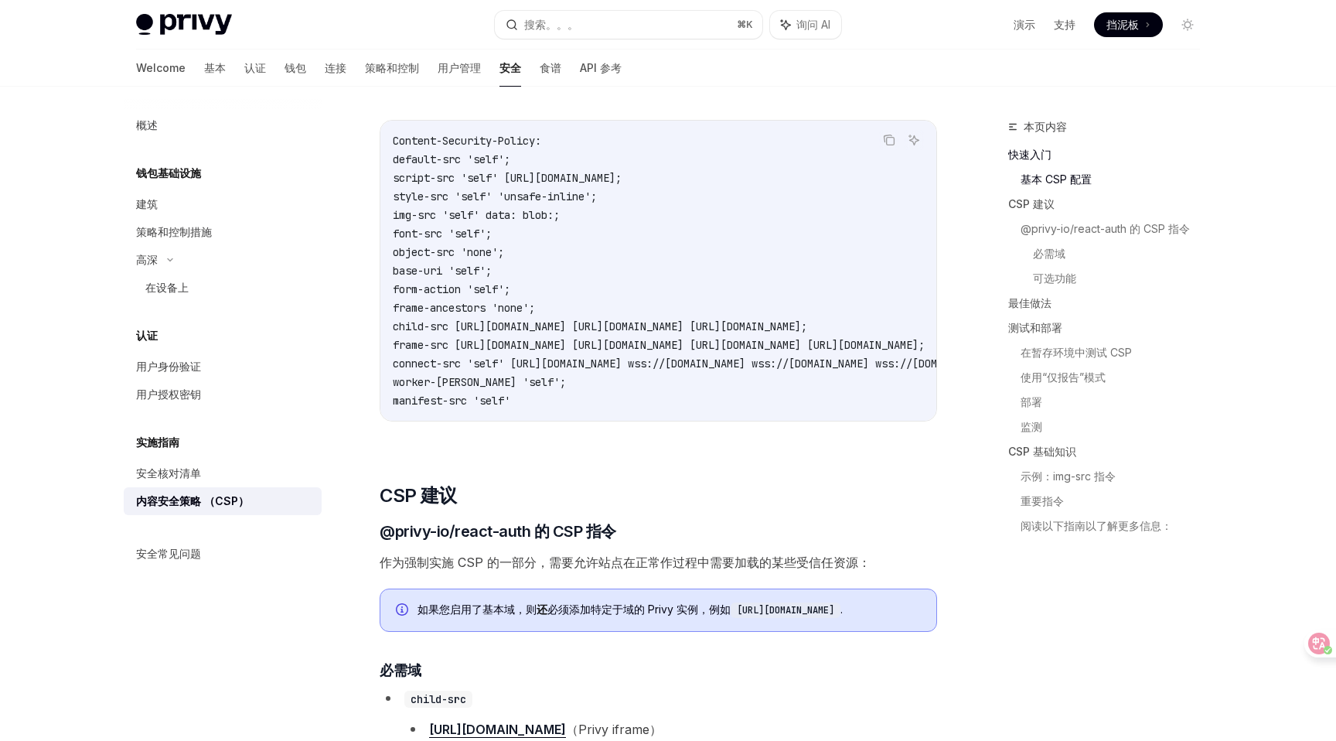
click at [210, 502] on font "内容安全策略 （CSP）" at bounding box center [192, 500] width 113 height 13
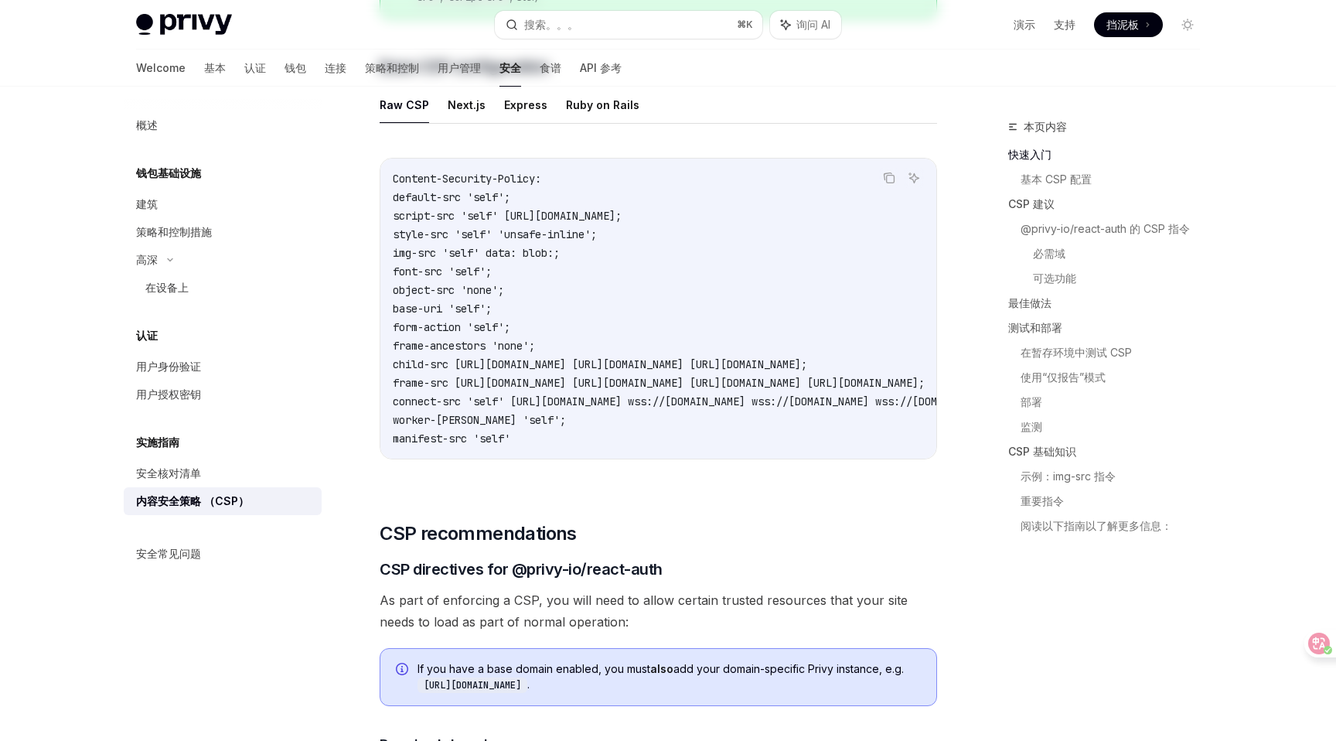
scroll to position [0, 0]
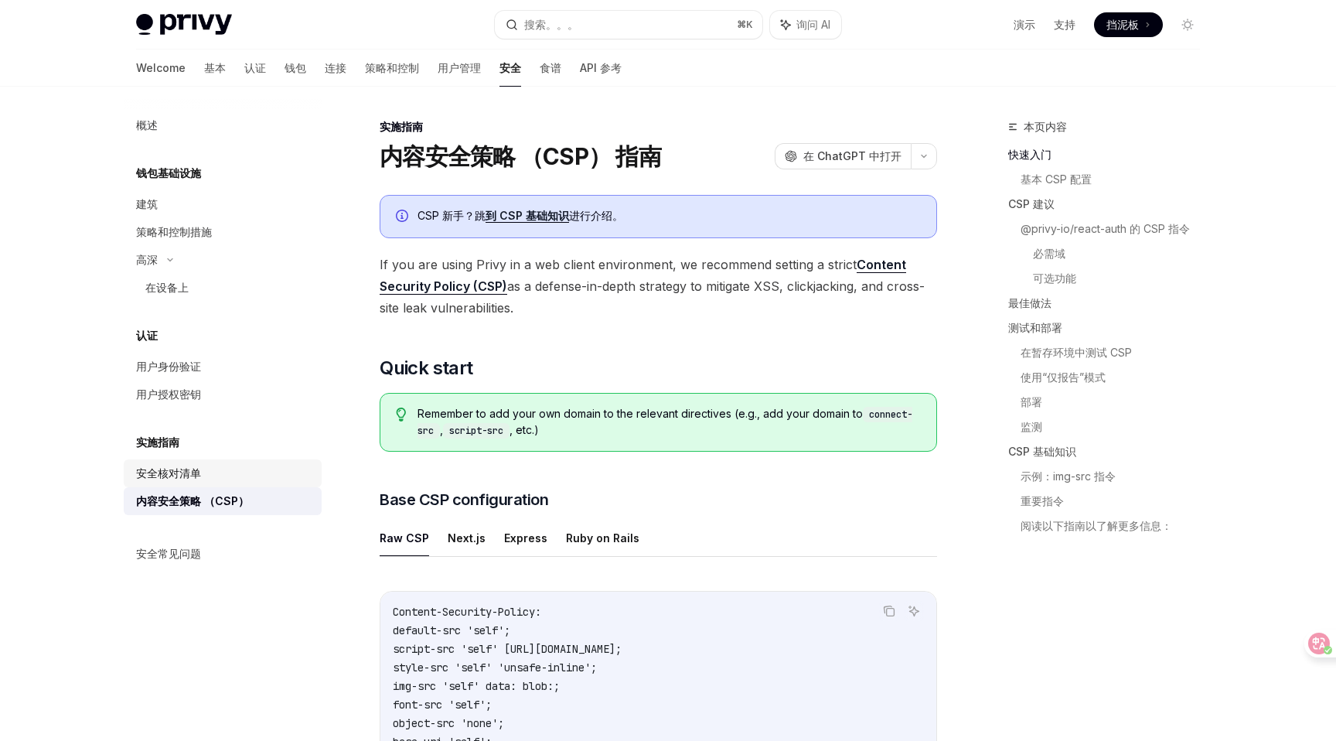
click at [203, 473] on div "安全核对清单" at bounding box center [224, 473] width 176 height 19
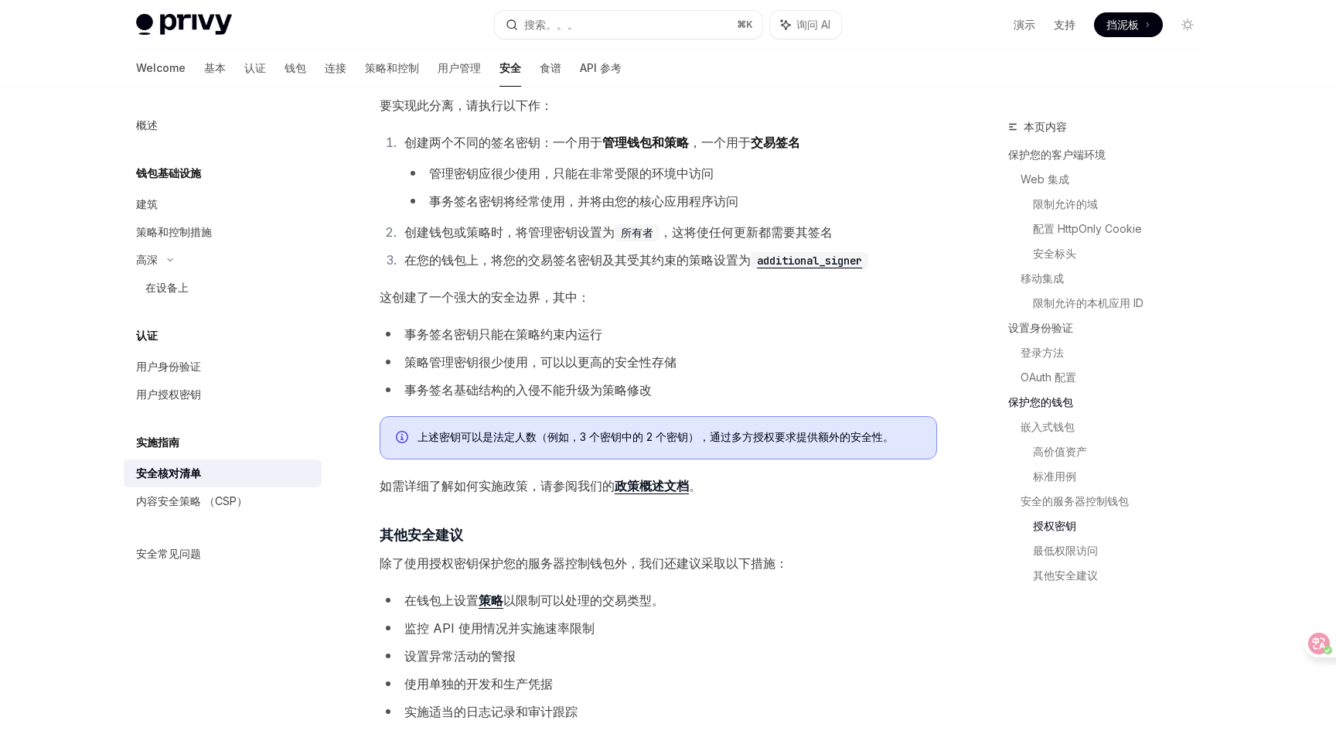
scroll to position [2965, 0]
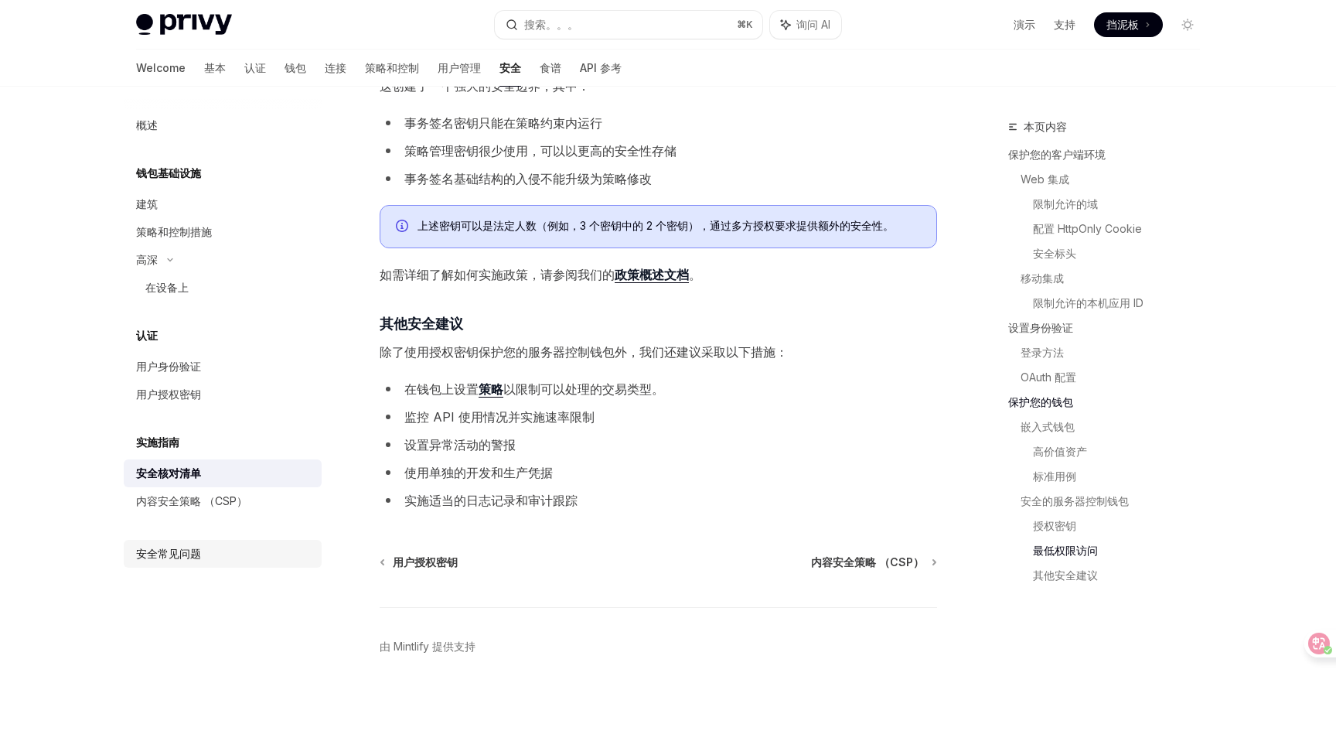
click at [203, 559] on div "安全常见问题" at bounding box center [224, 553] width 176 height 19
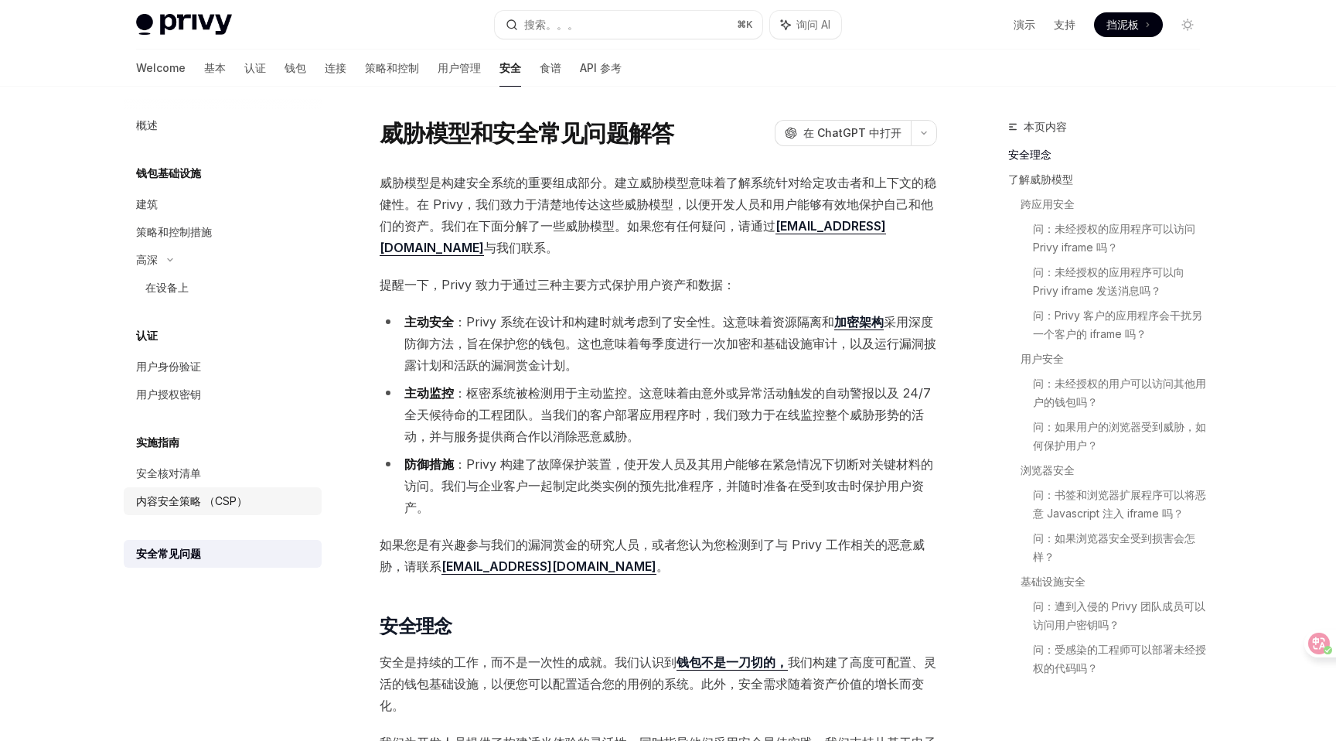
click at [237, 490] on link "内容安全策略 （CSP）" at bounding box center [223, 501] width 198 height 28
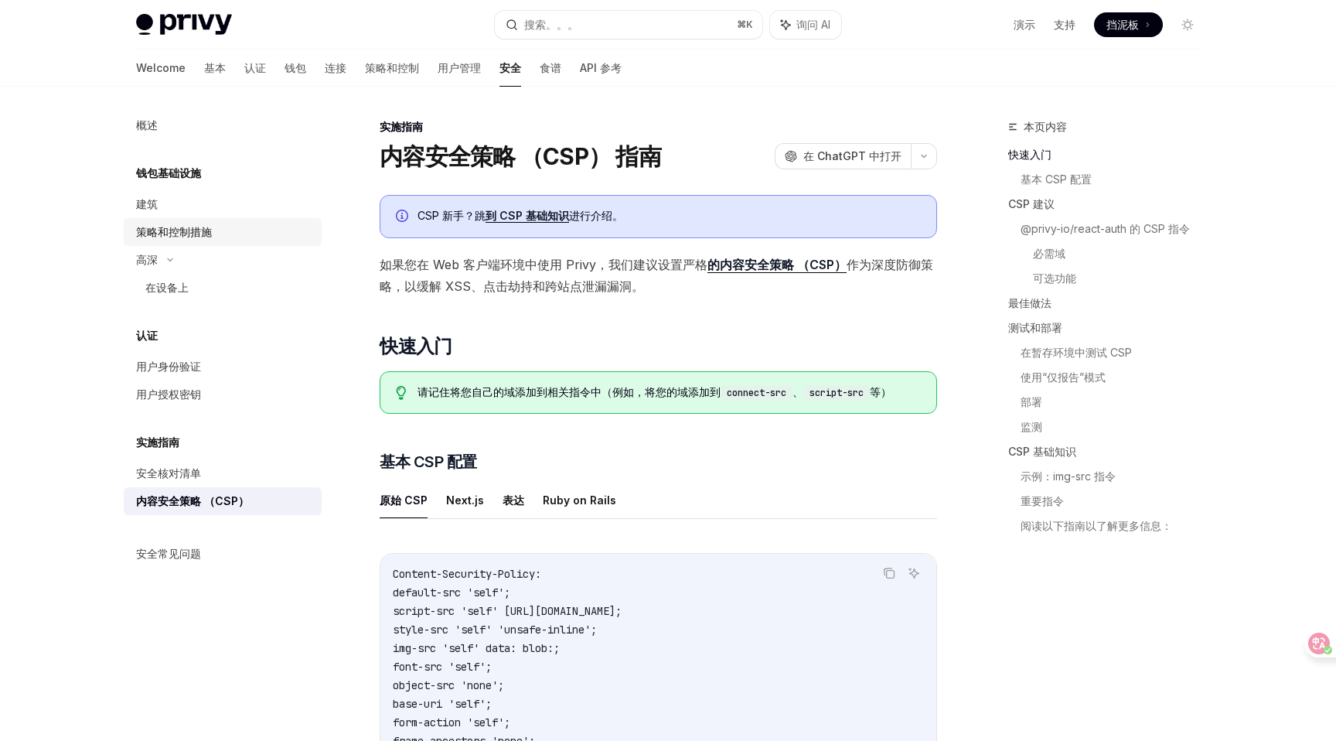
click at [217, 233] on div "策略和控制措施" at bounding box center [224, 232] width 176 height 19
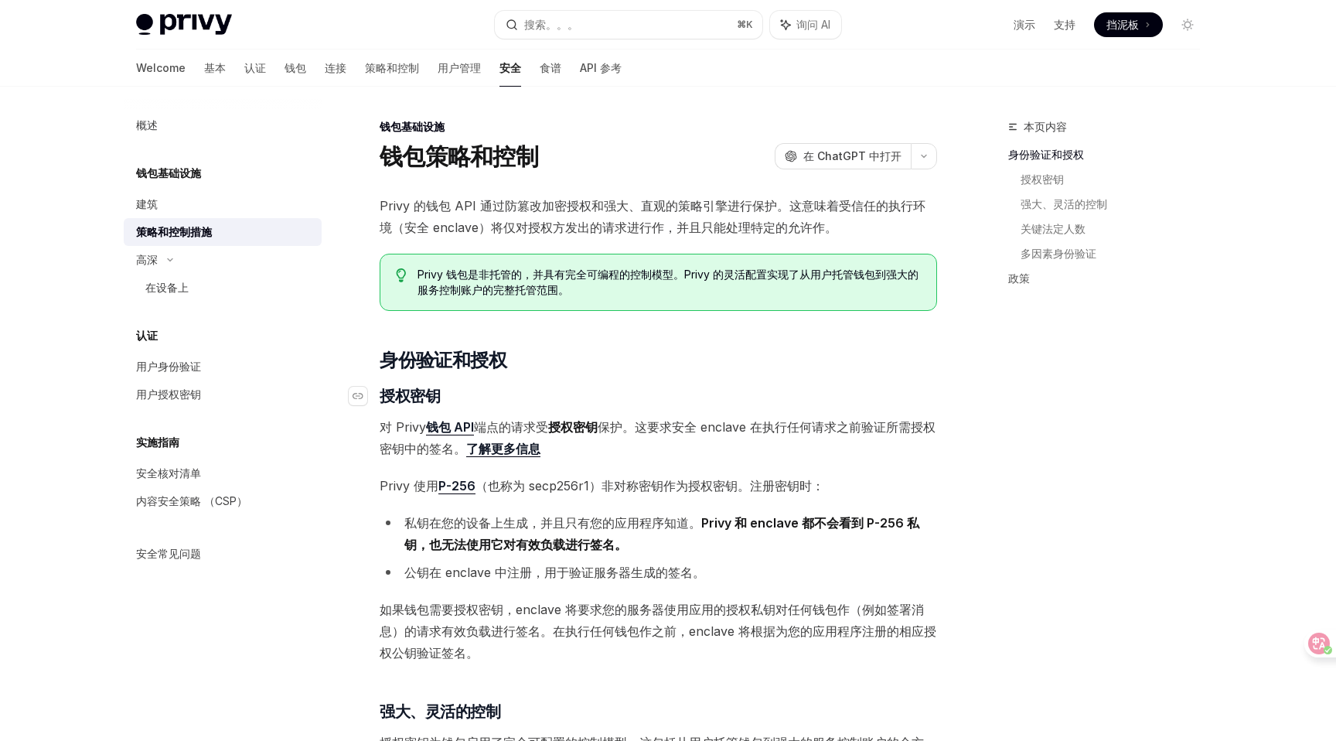
click at [730, 386] on h3 "​ 授权密钥" at bounding box center [659, 396] width 558 height 22
click at [1310, 639] on icon at bounding box center [1307, 643] width 15 height 15
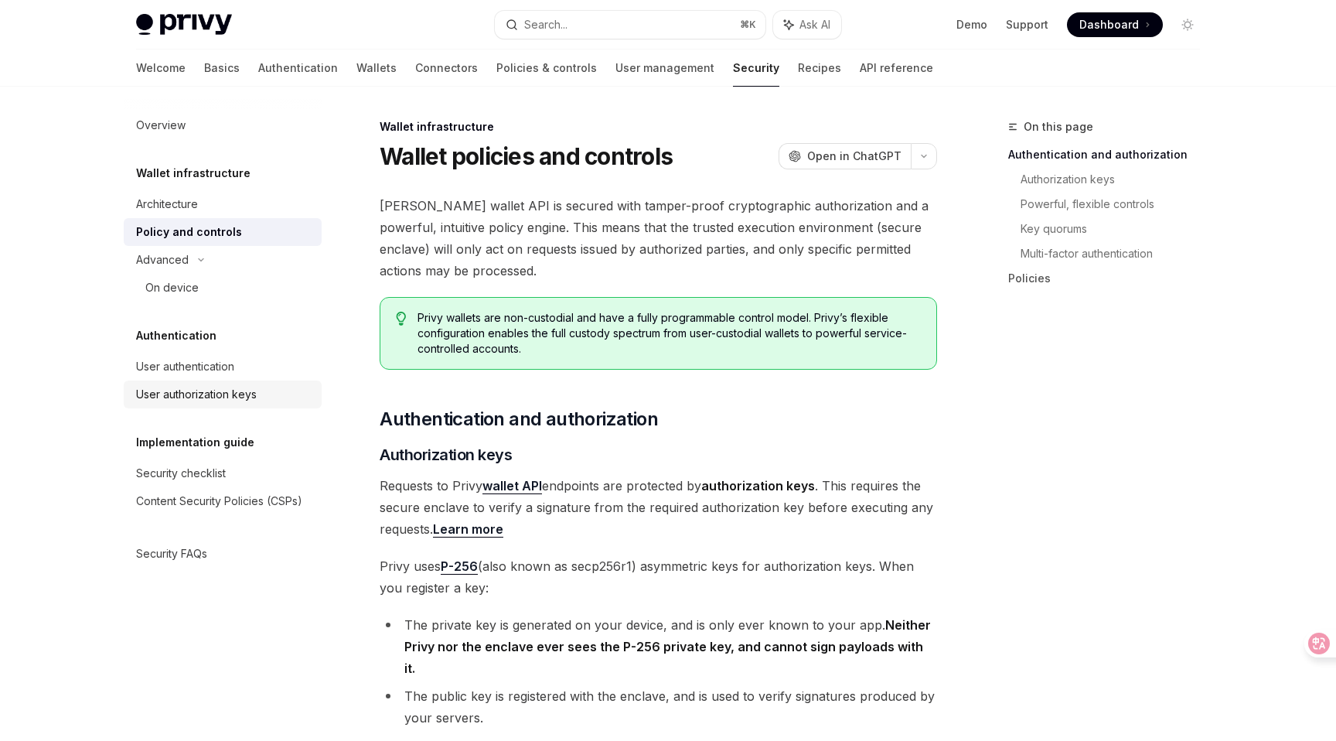
click at [263, 394] on div "User authorization keys" at bounding box center [224, 394] width 176 height 19
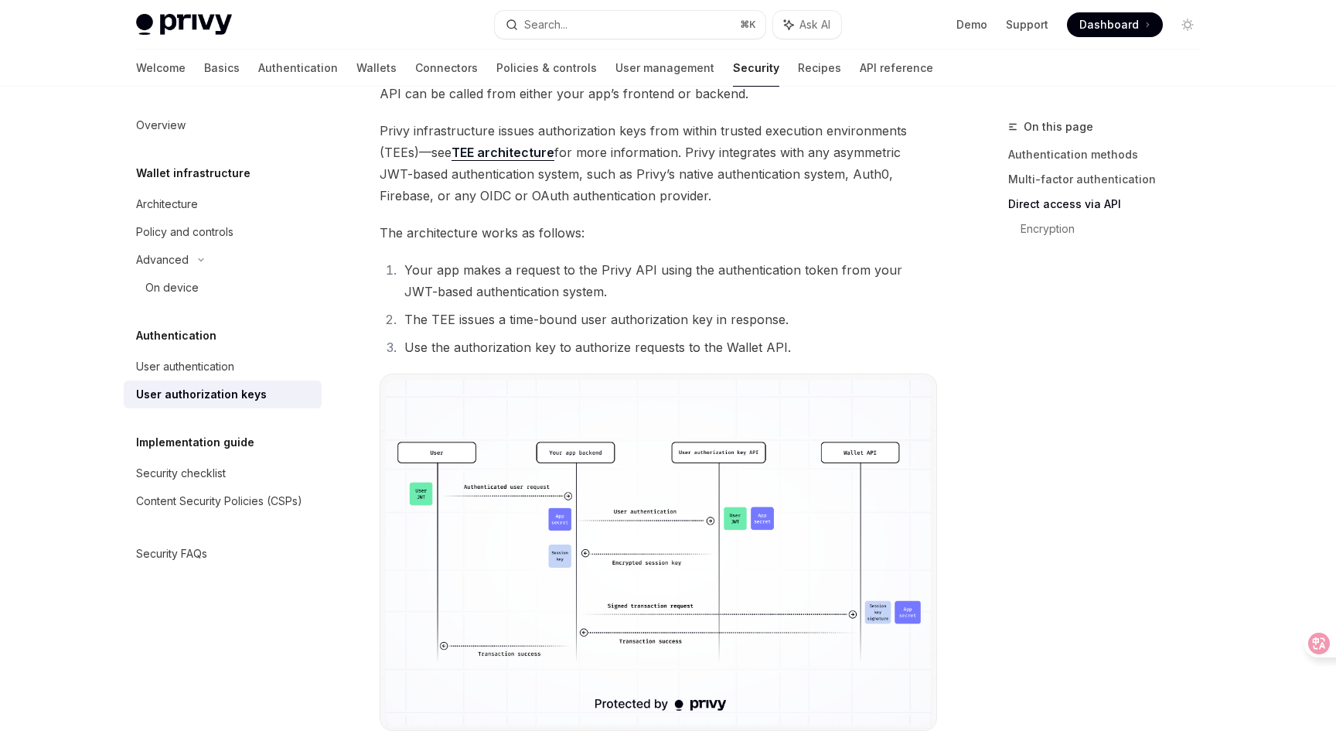
scroll to position [1021, 0]
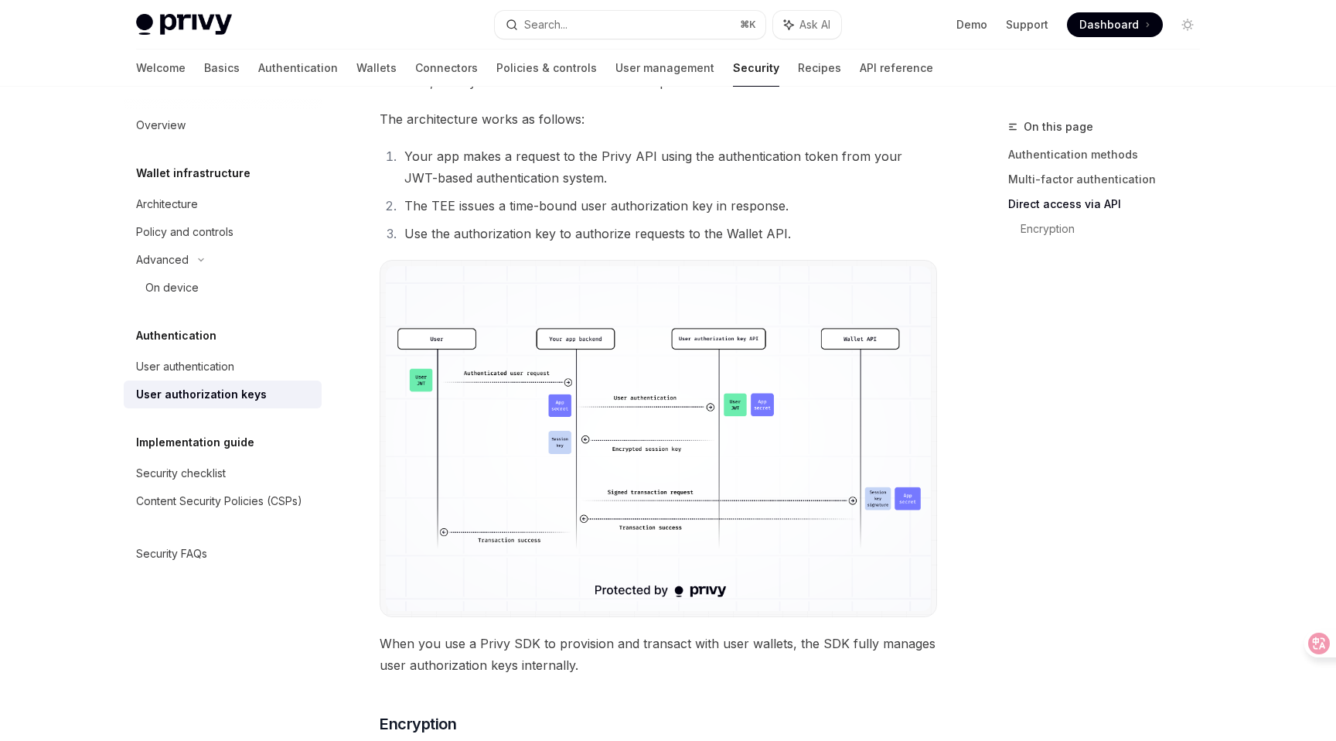
click at [771, 538] on img at bounding box center [658, 438] width 545 height 345
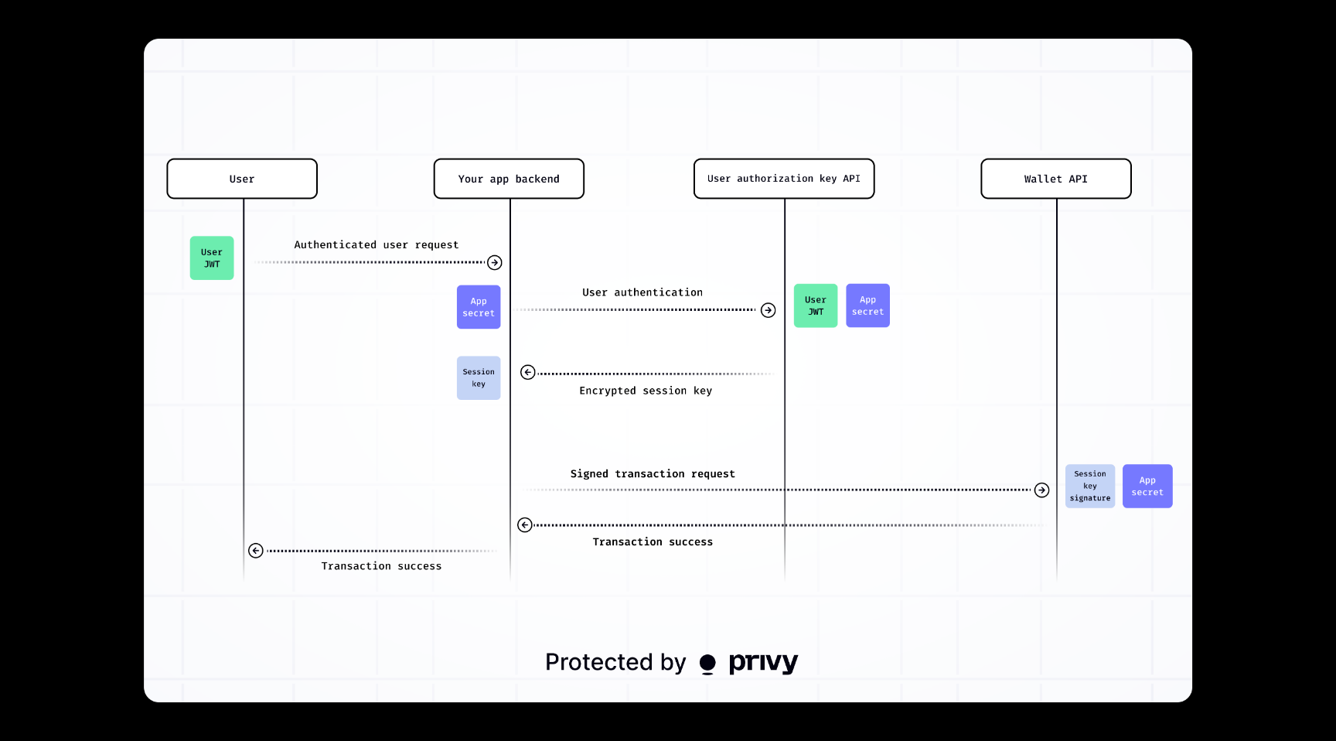
click at [771, 538] on img at bounding box center [668, 371] width 1048 height 664
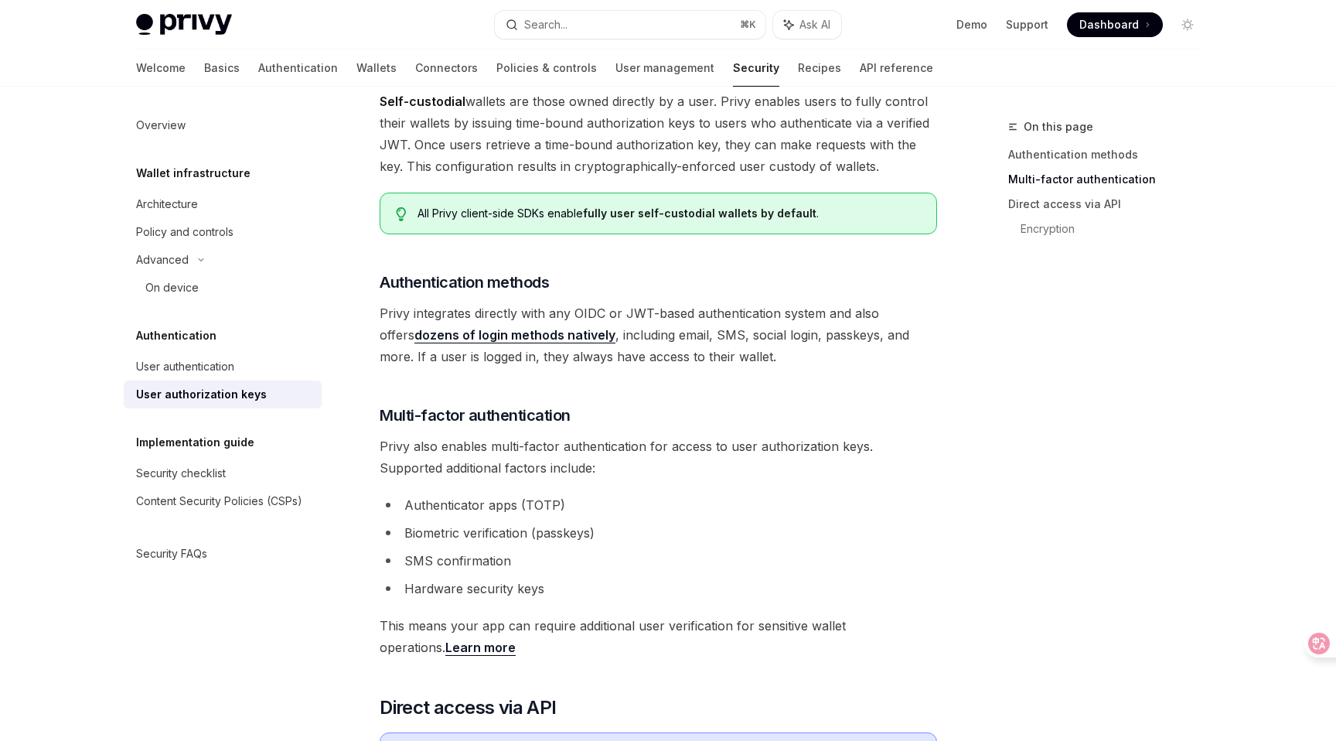
scroll to position [0, 0]
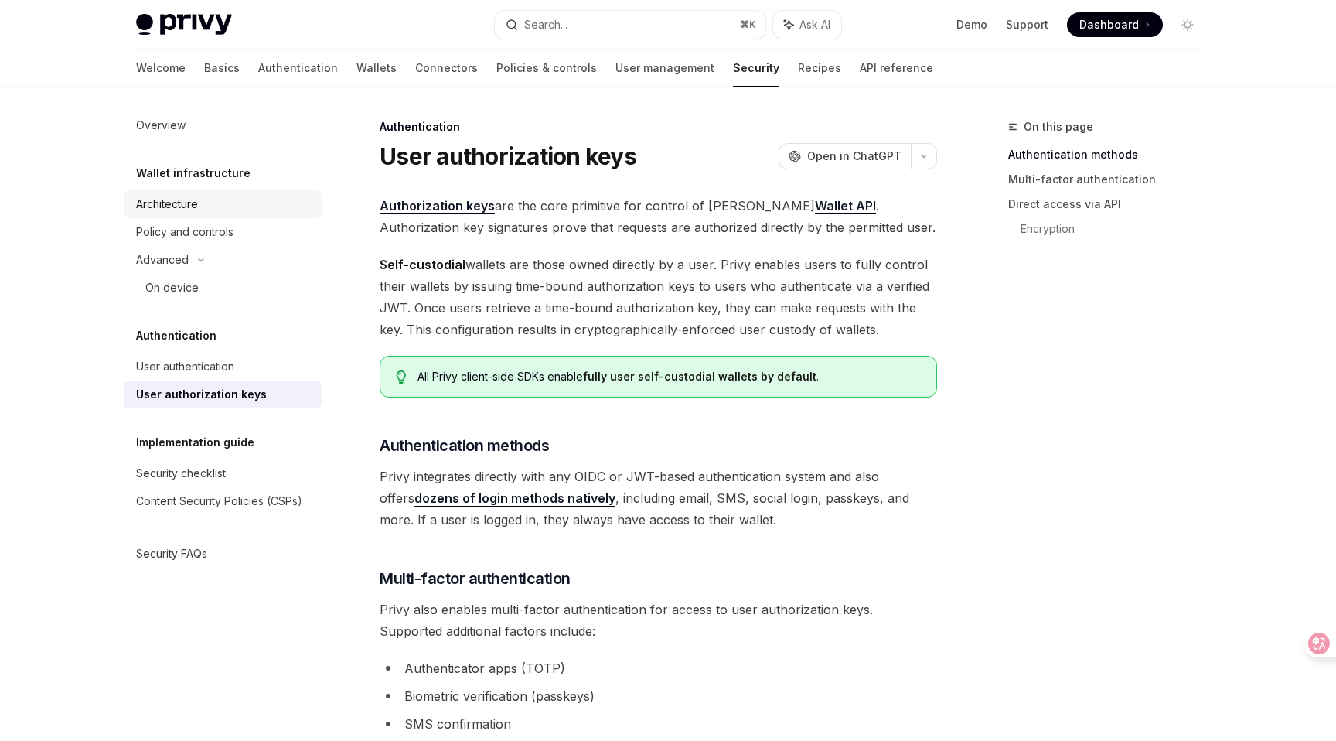
click at [196, 198] on div "Architecture" at bounding box center [167, 204] width 62 height 19
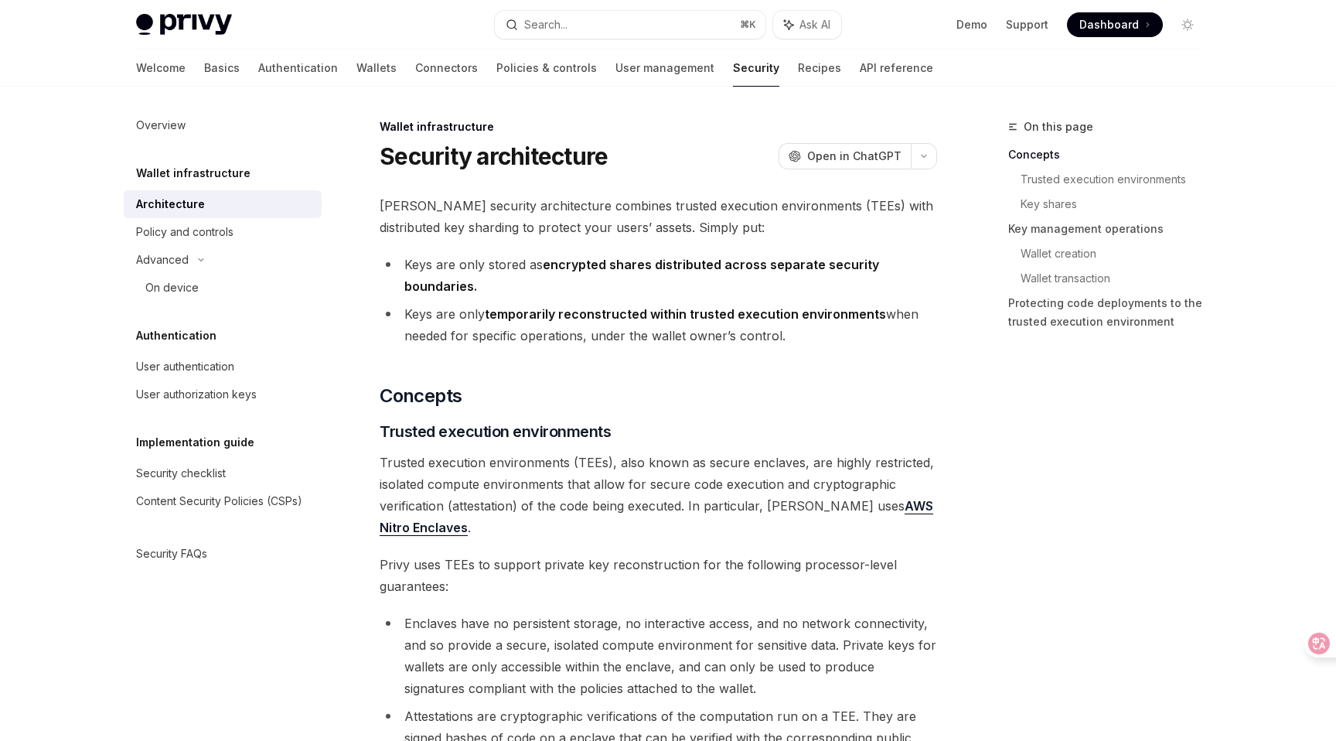
click at [211, 209] on div "Architecture" at bounding box center [224, 204] width 176 height 19
type textarea "*"
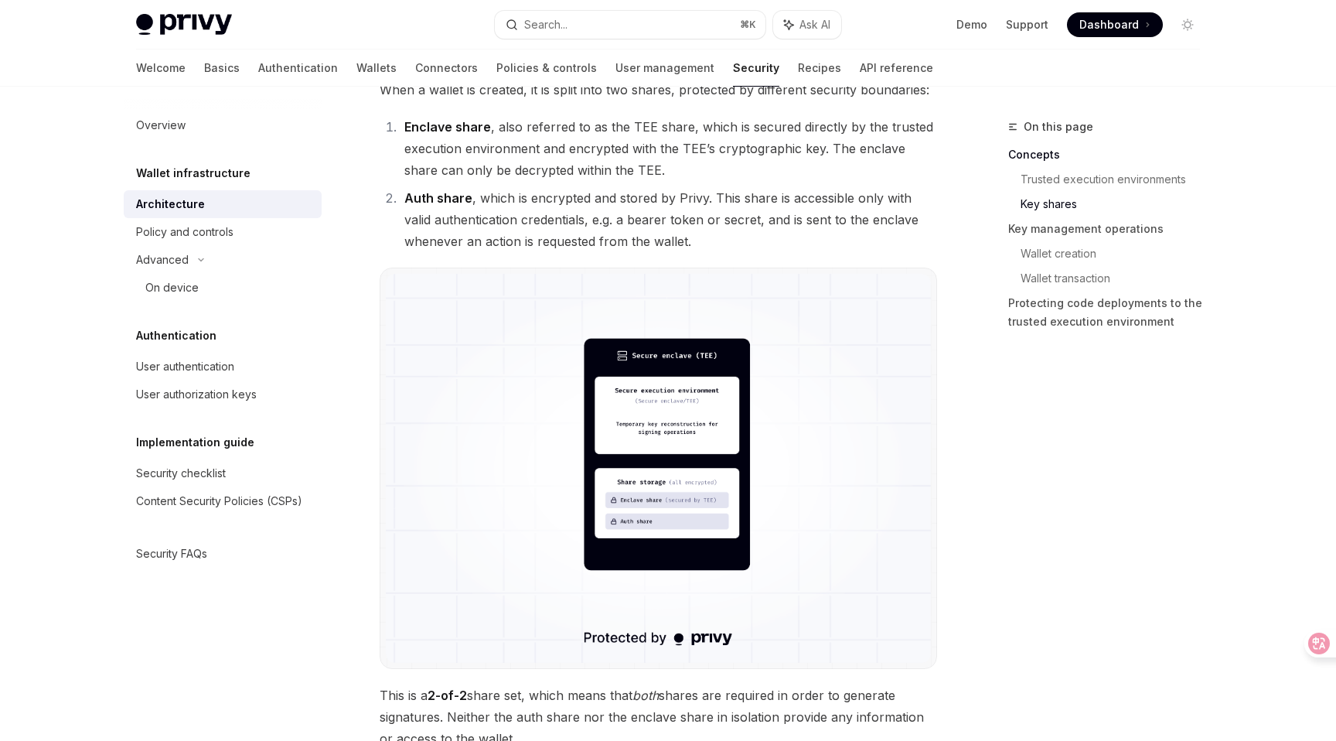
scroll to position [1121, 0]
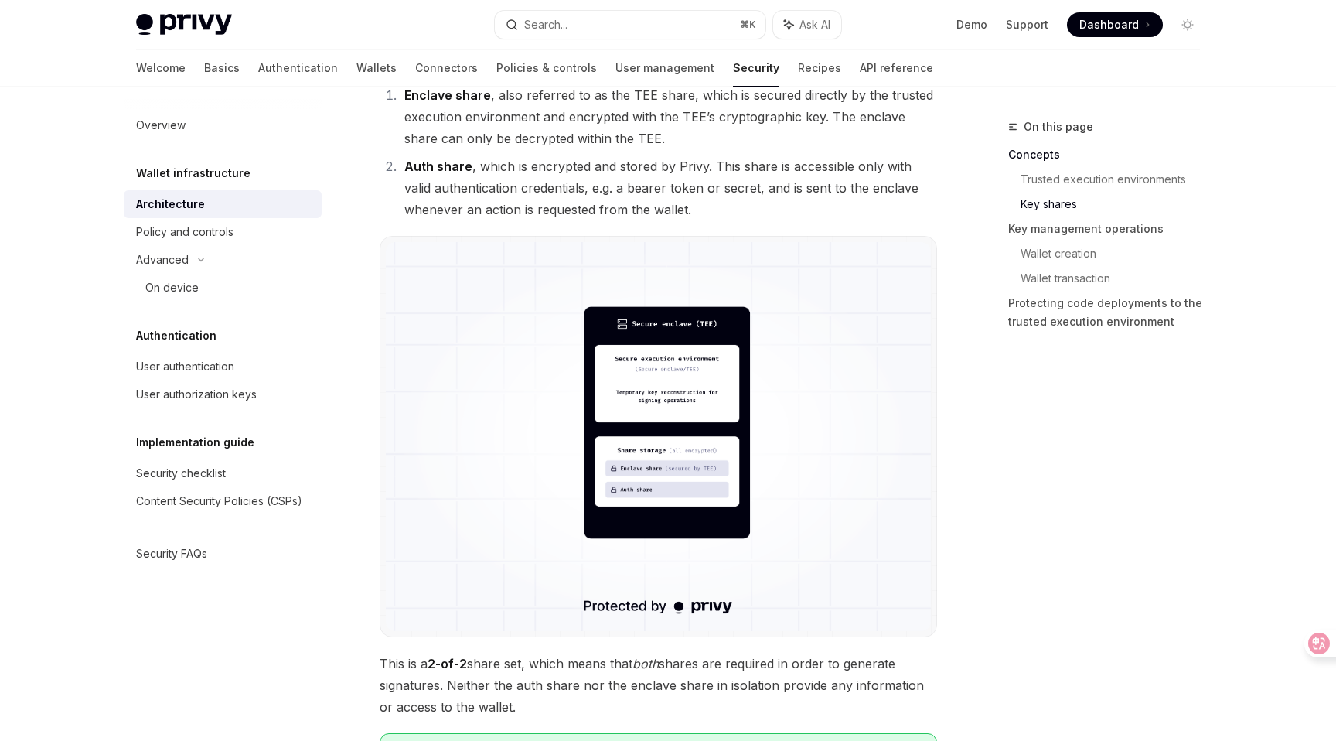
click at [689, 453] on img at bounding box center [658, 436] width 545 height 389
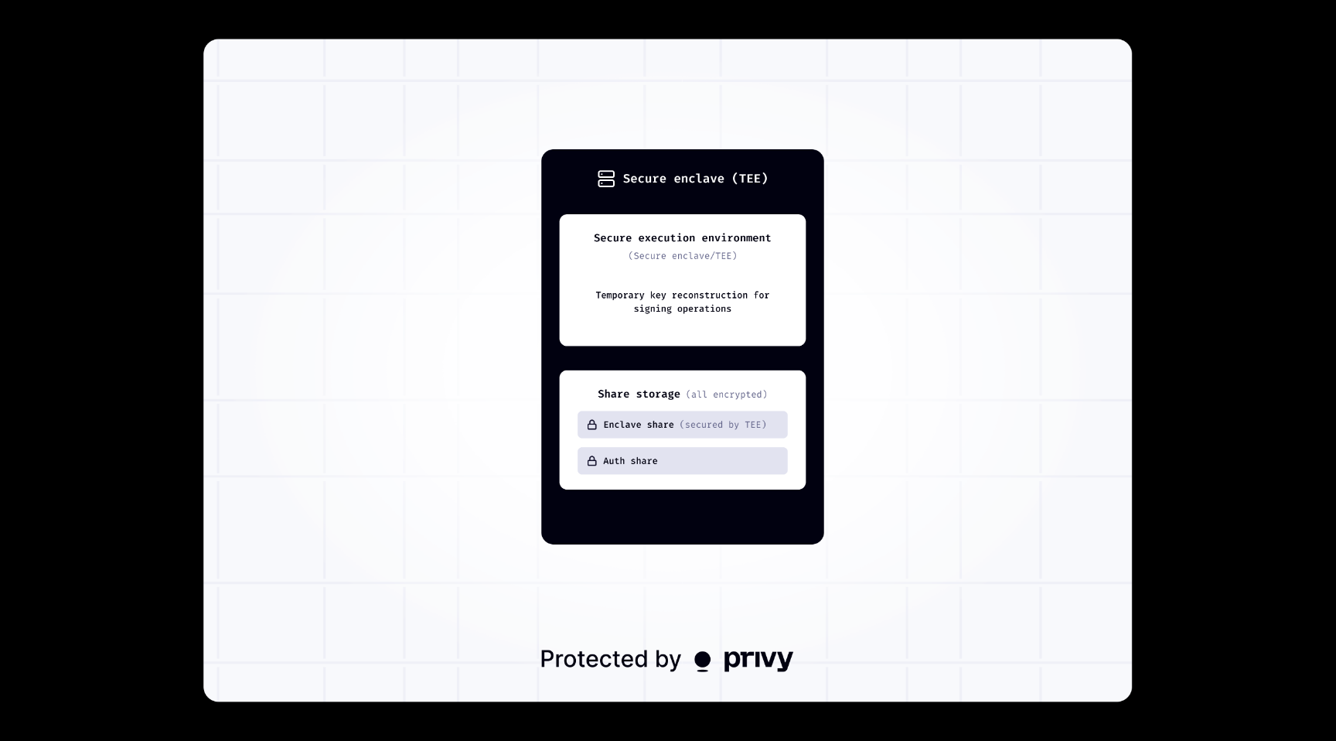
click at [685, 521] on img at bounding box center [667, 371] width 929 height 664
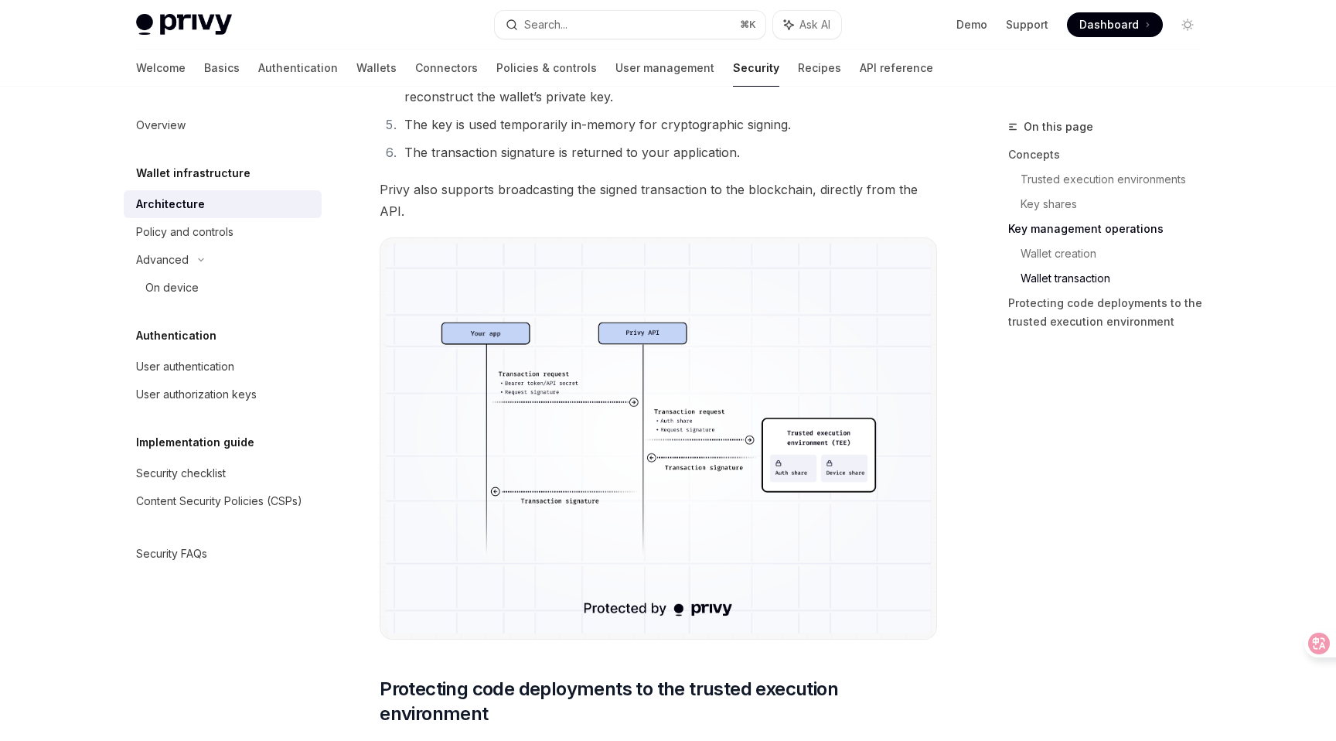
scroll to position [2776, 0]
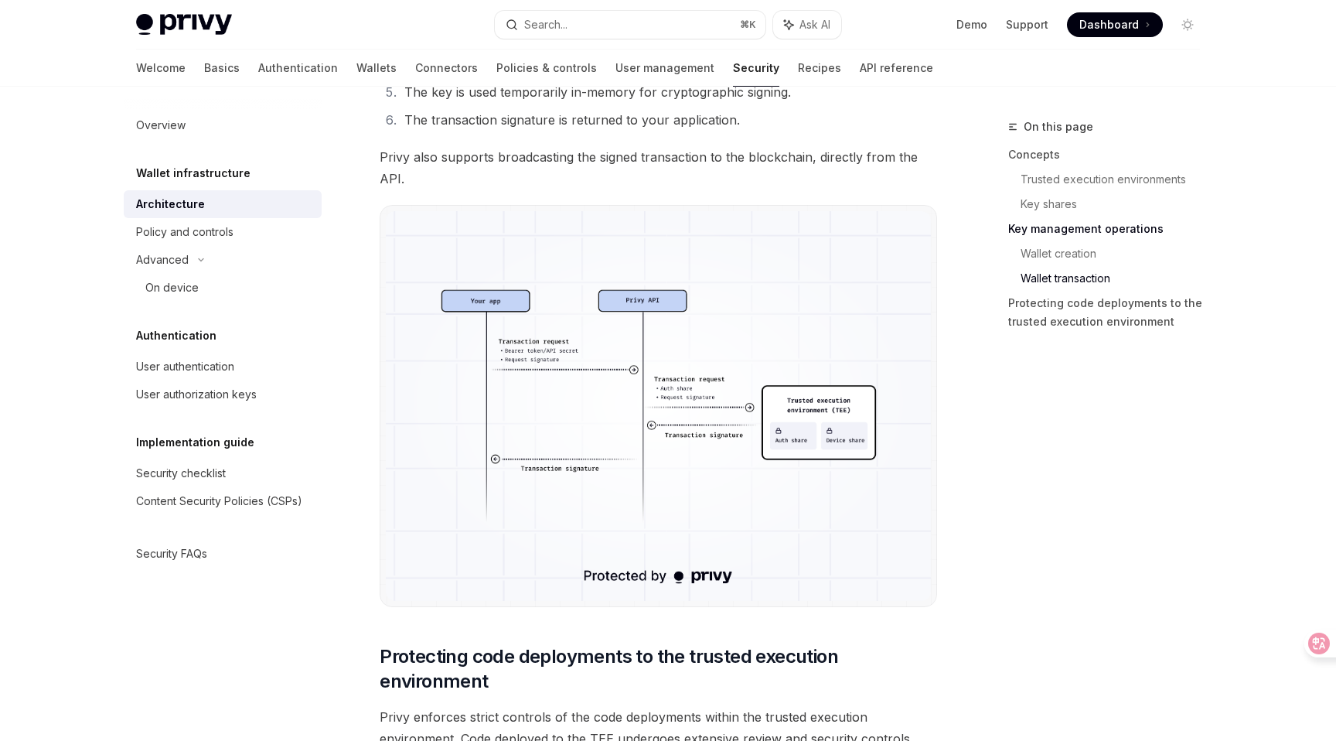
click at [685, 521] on img at bounding box center [658, 405] width 545 height 389
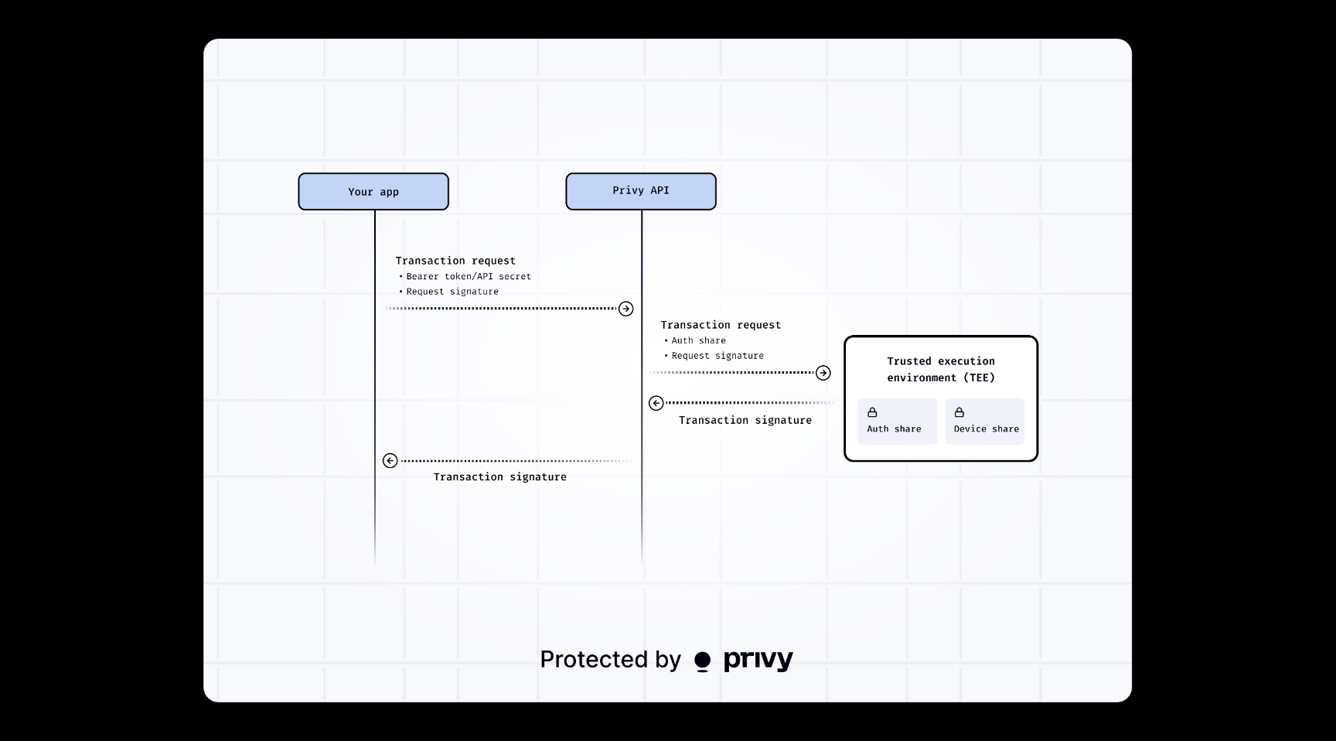
click at [685, 521] on img at bounding box center [667, 371] width 929 height 664
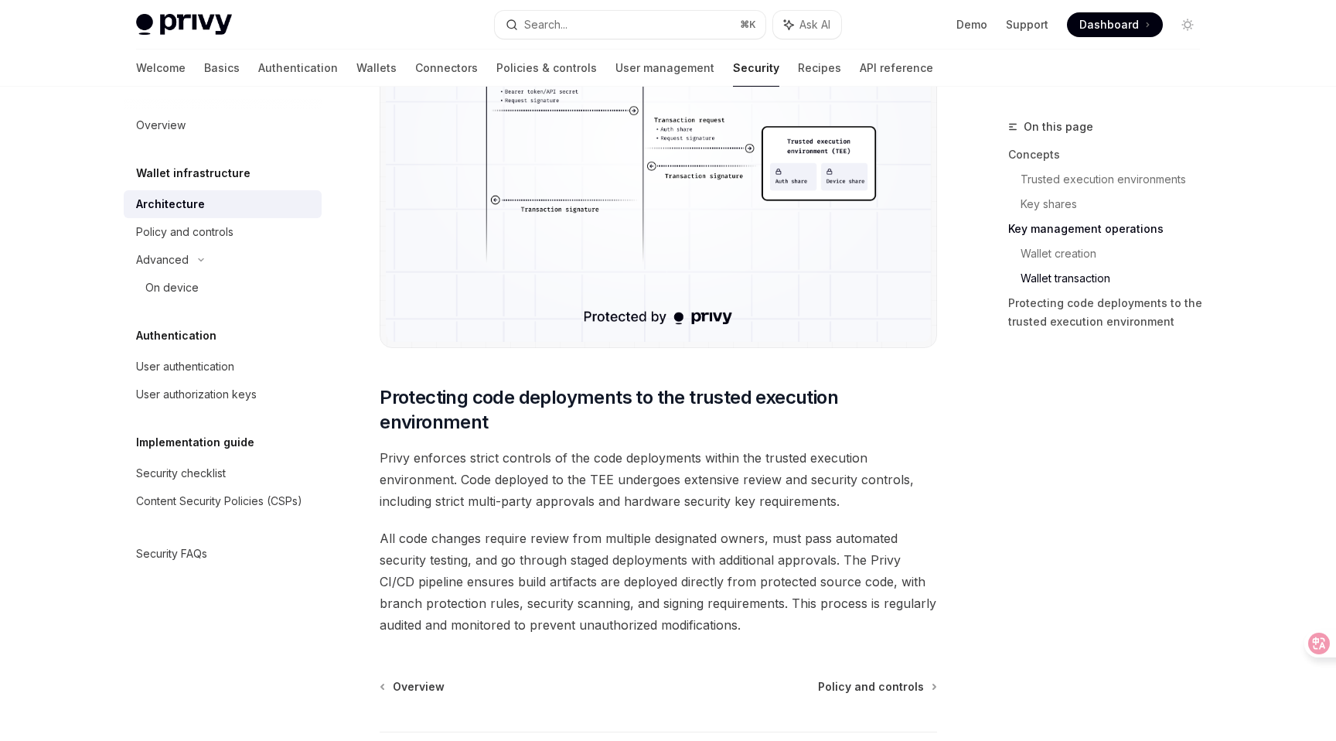
scroll to position [3159, 0]
